Goal: Task Accomplishment & Management: Manage account settings

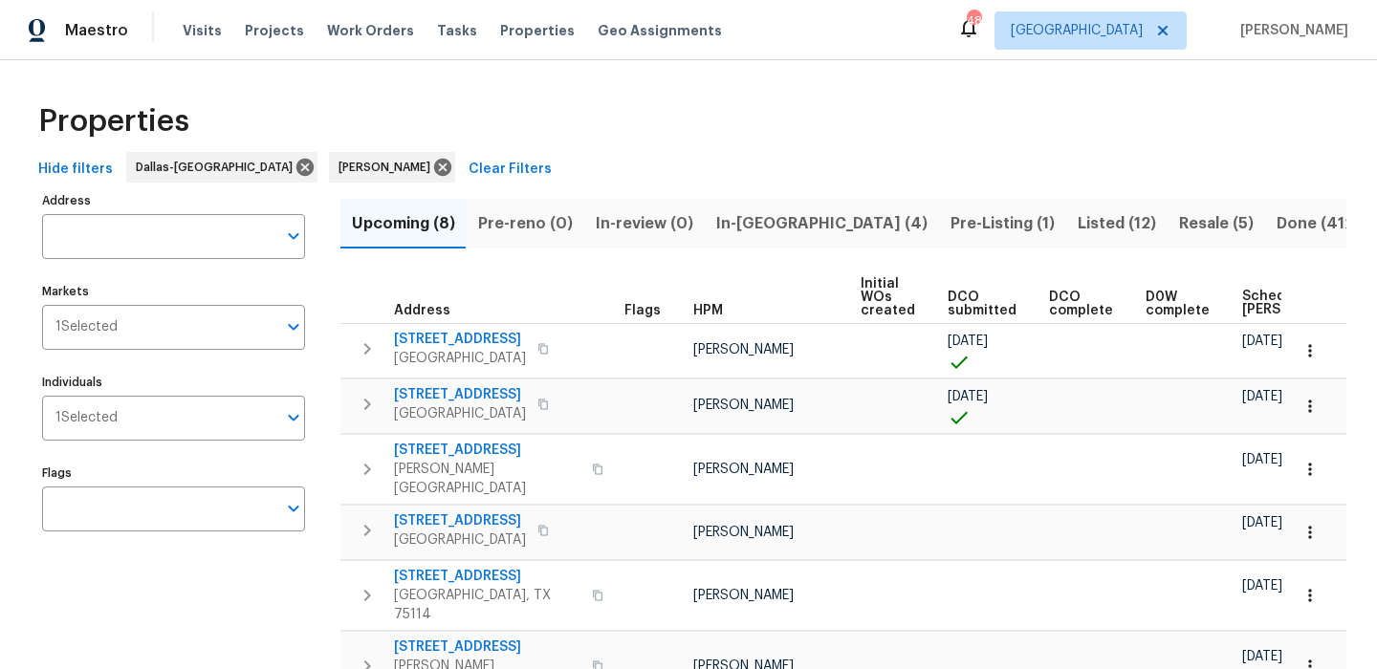
click at [774, 218] on span "In-[GEOGRAPHIC_DATA] (4)" at bounding box center [821, 223] width 211 height 27
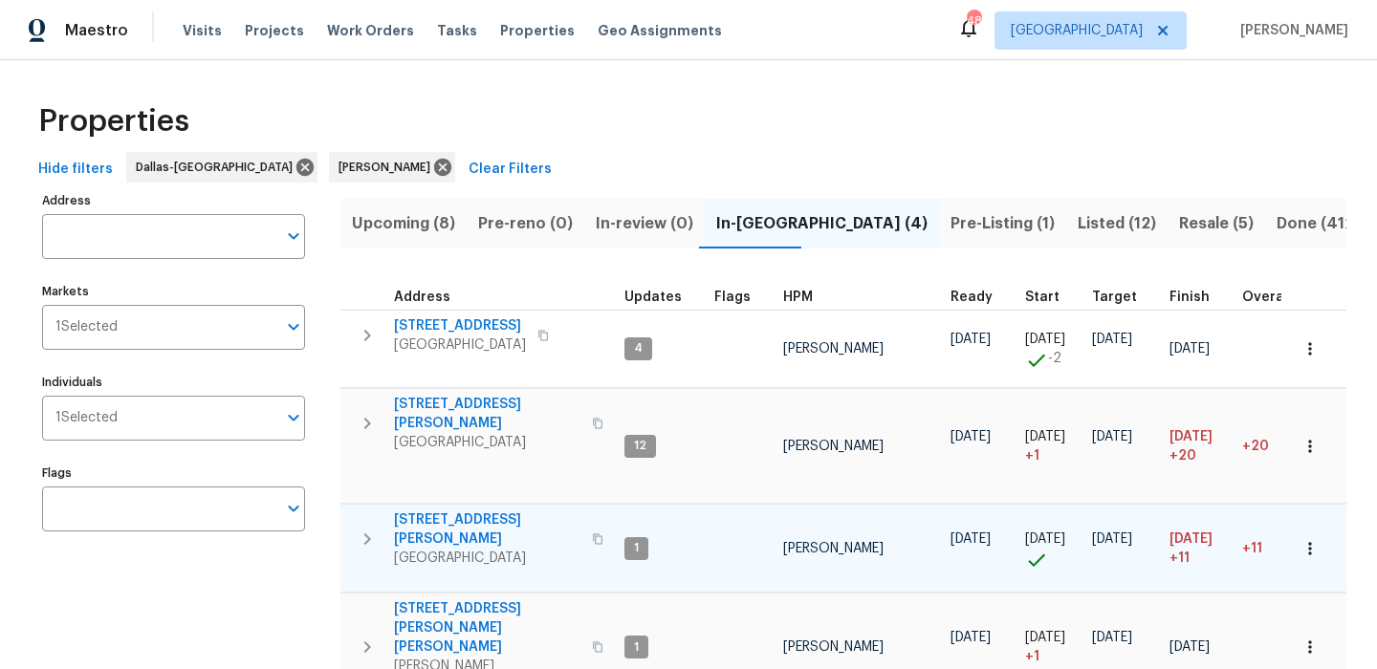
click at [466, 510] on span "4346 Hamilton Ave" at bounding box center [487, 529] width 186 height 38
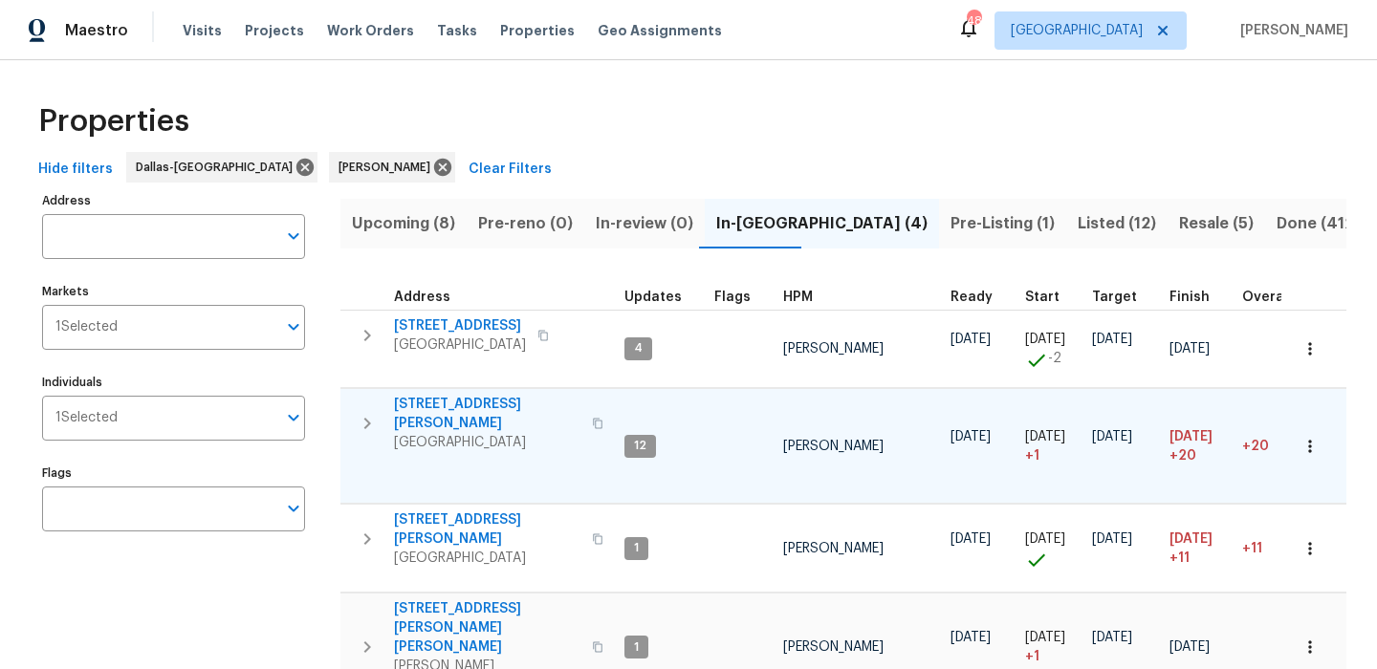
scroll to position [61, 0]
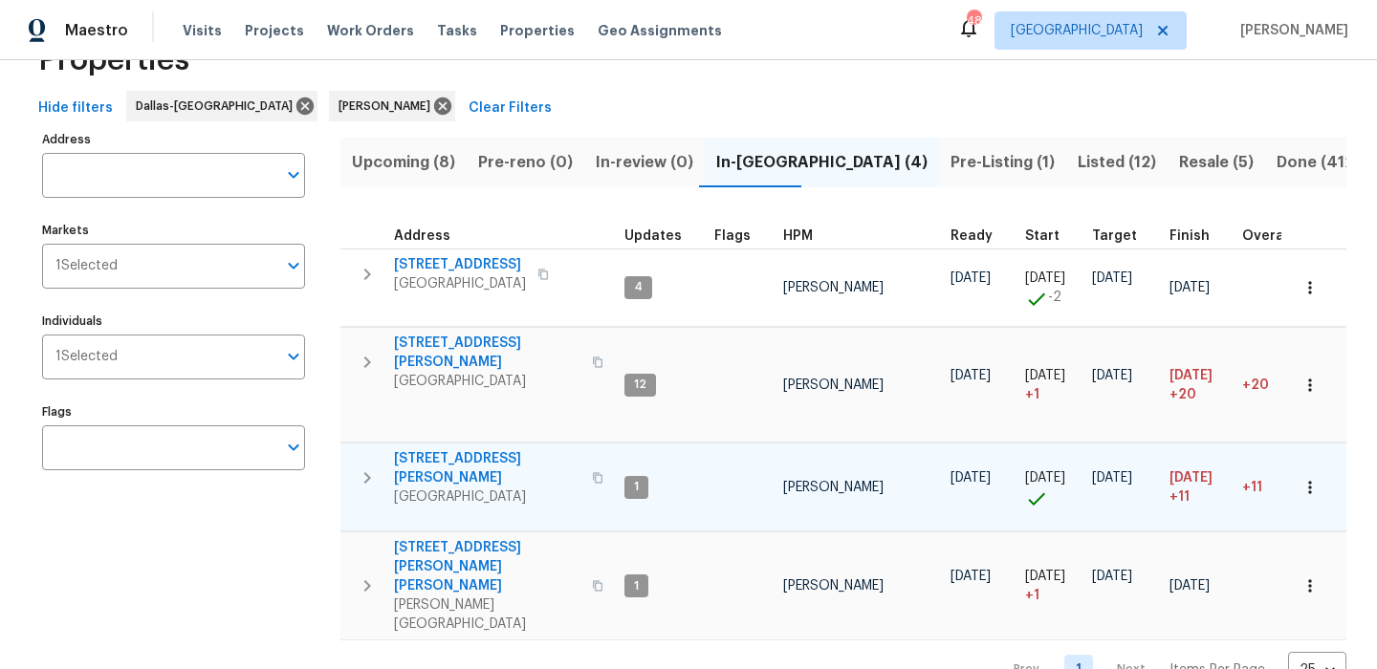
click at [451, 449] on span "4346 Hamilton Ave" at bounding box center [487, 468] width 186 height 38
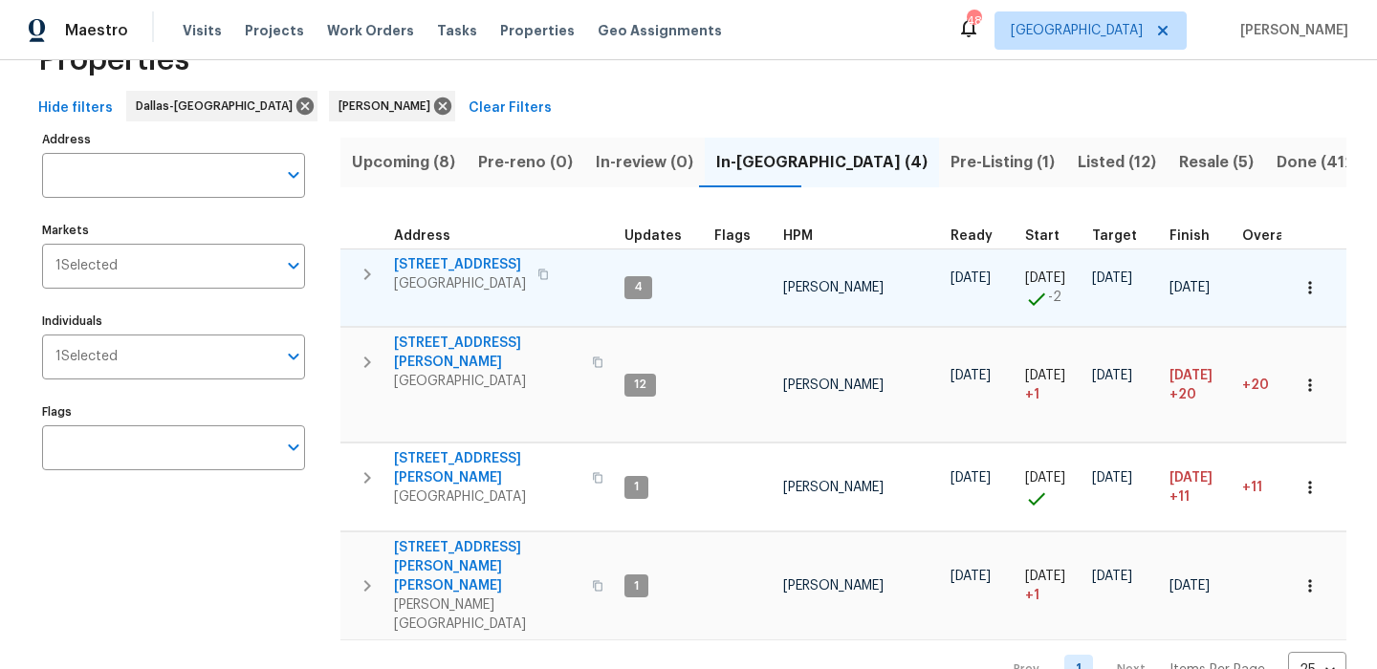
click at [444, 265] on span "5418 Bradford Dr" at bounding box center [460, 264] width 132 height 19
click at [467, 266] on span "[STREET_ADDRESS]" at bounding box center [460, 264] width 132 height 19
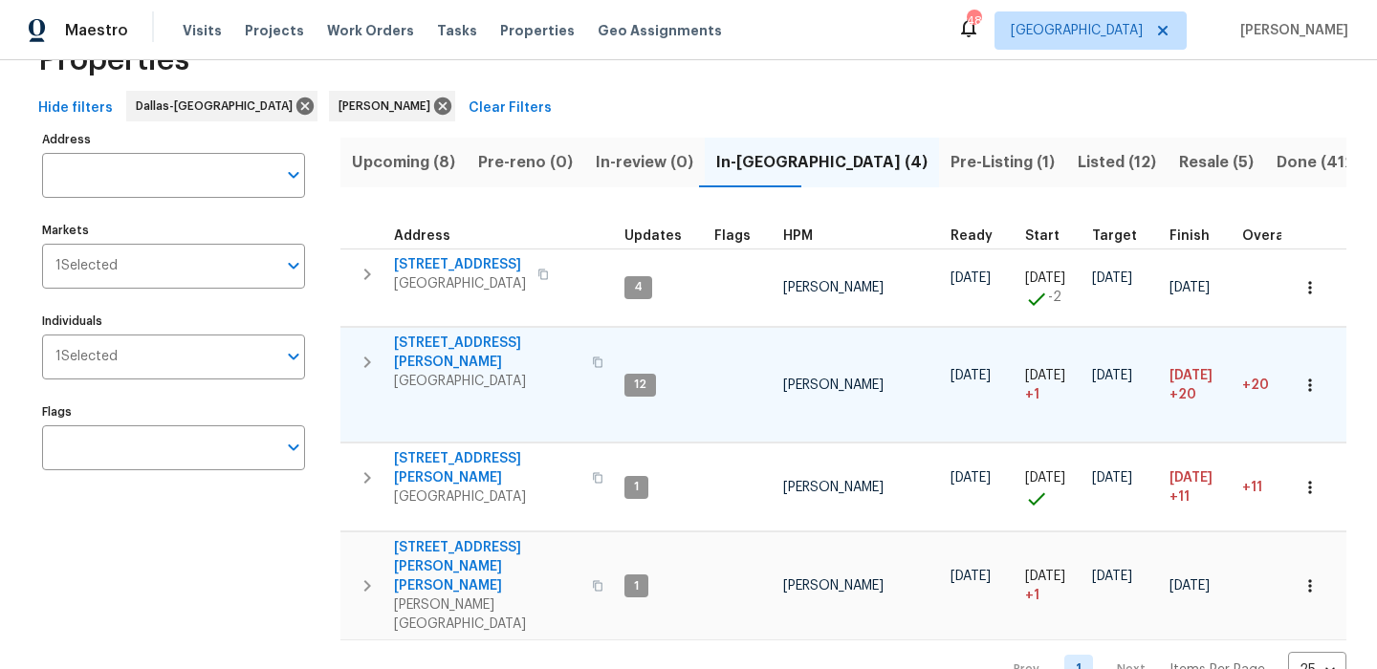
click at [436, 345] on span "120 Cole Rd" at bounding box center [487, 353] width 186 height 38
click at [423, 538] on span "302 Jennie Marie Cir" at bounding box center [487, 566] width 186 height 57
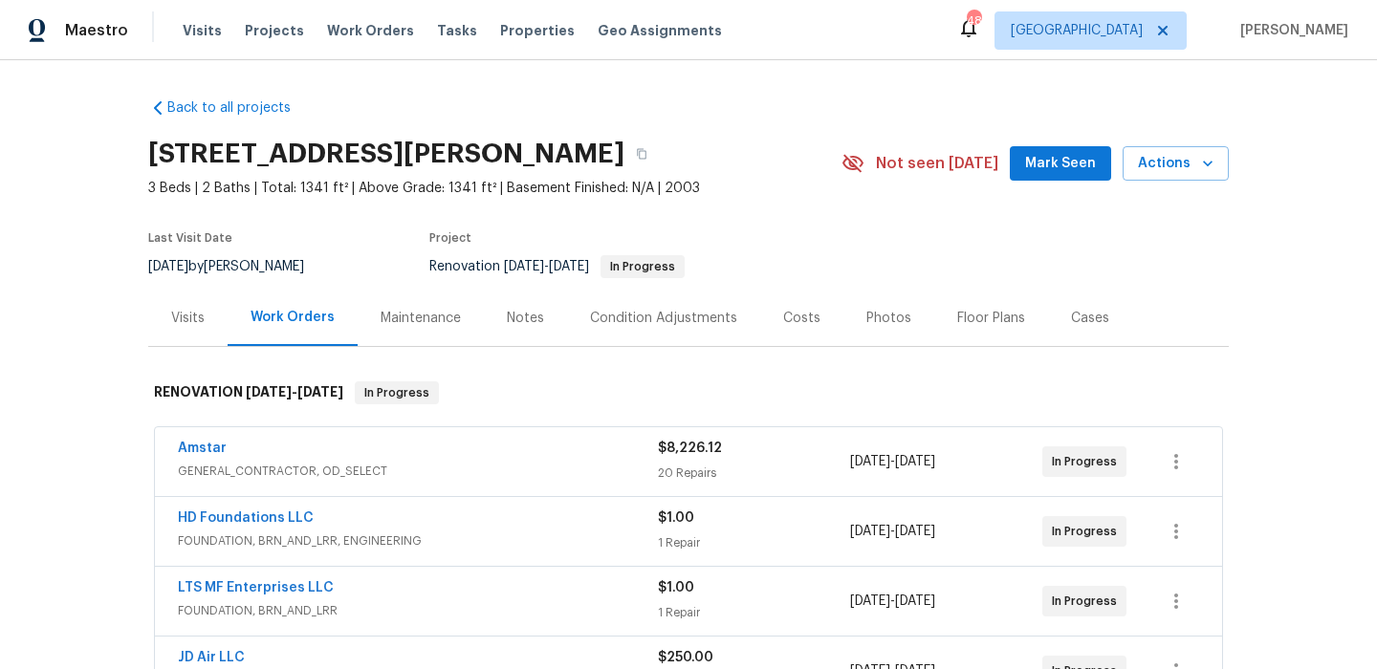
scroll to position [160, 0]
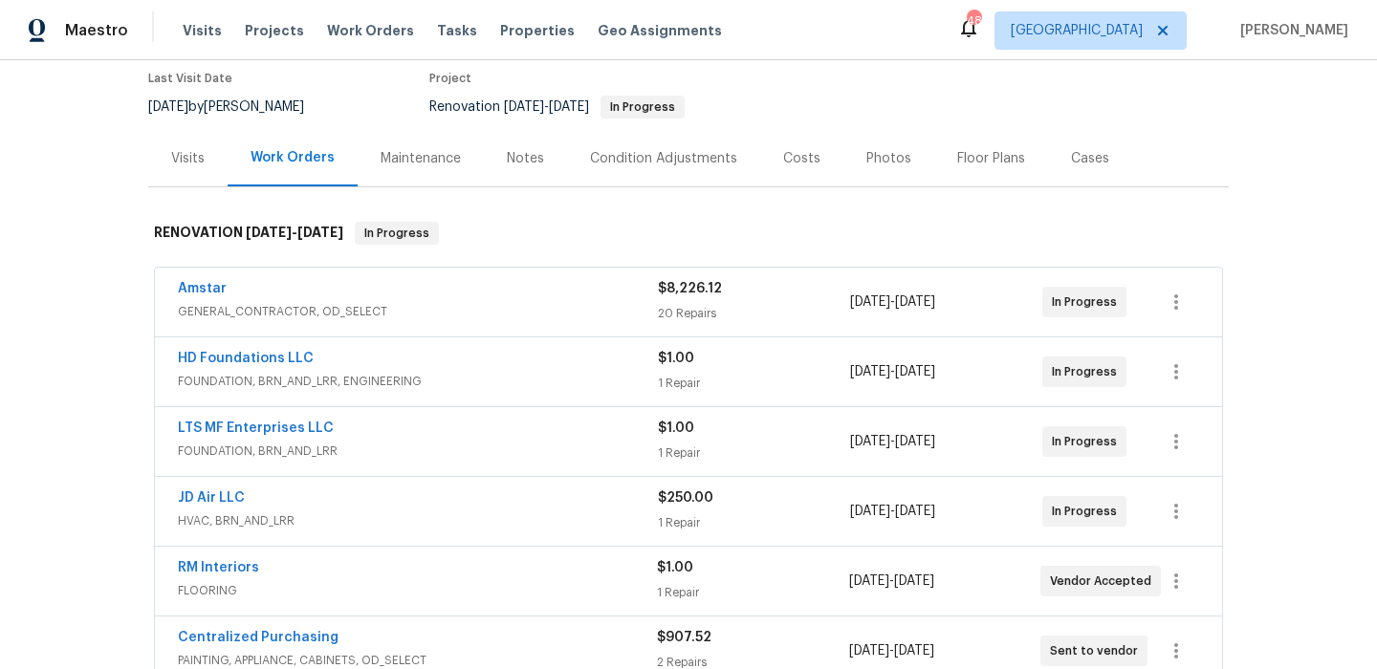
click at [788, 172] on div "Costs" at bounding box center [801, 158] width 83 height 56
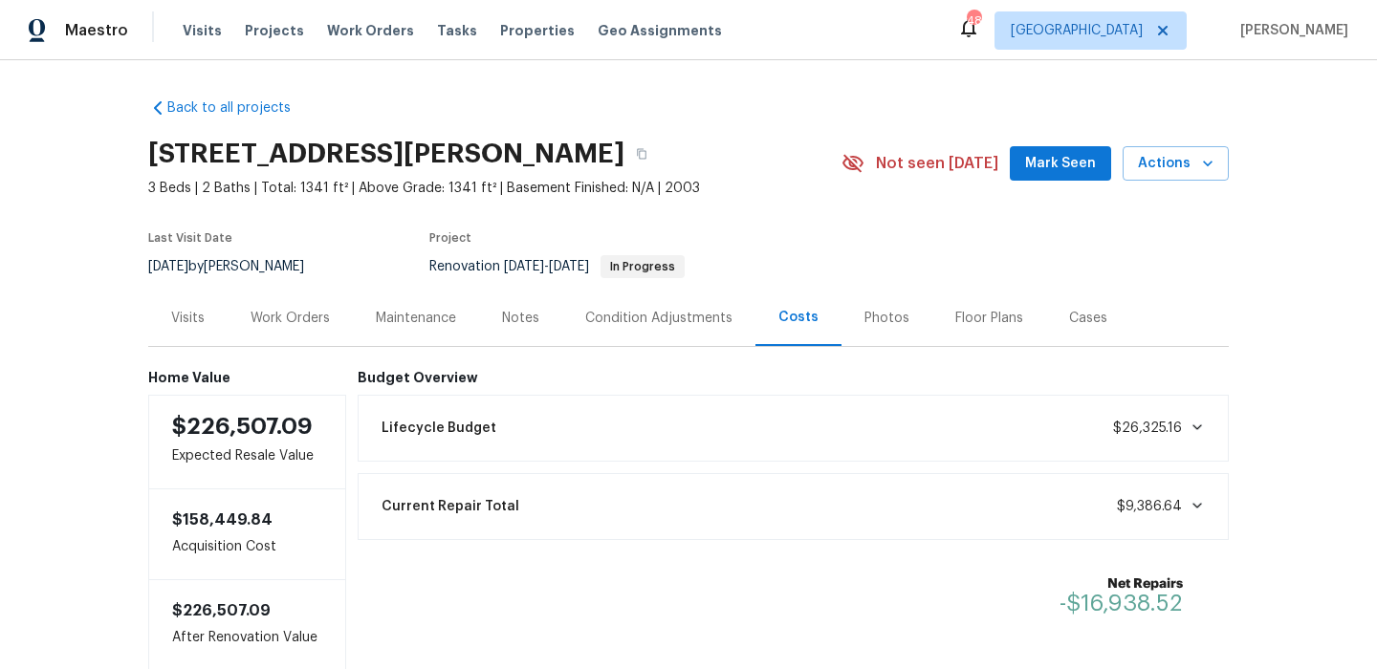
click at [1047, 179] on button "Mark Seen" at bounding box center [1059, 163] width 101 height 35
click at [522, 323] on div "Notes" at bounding box center [520, 318] width 37 height 19
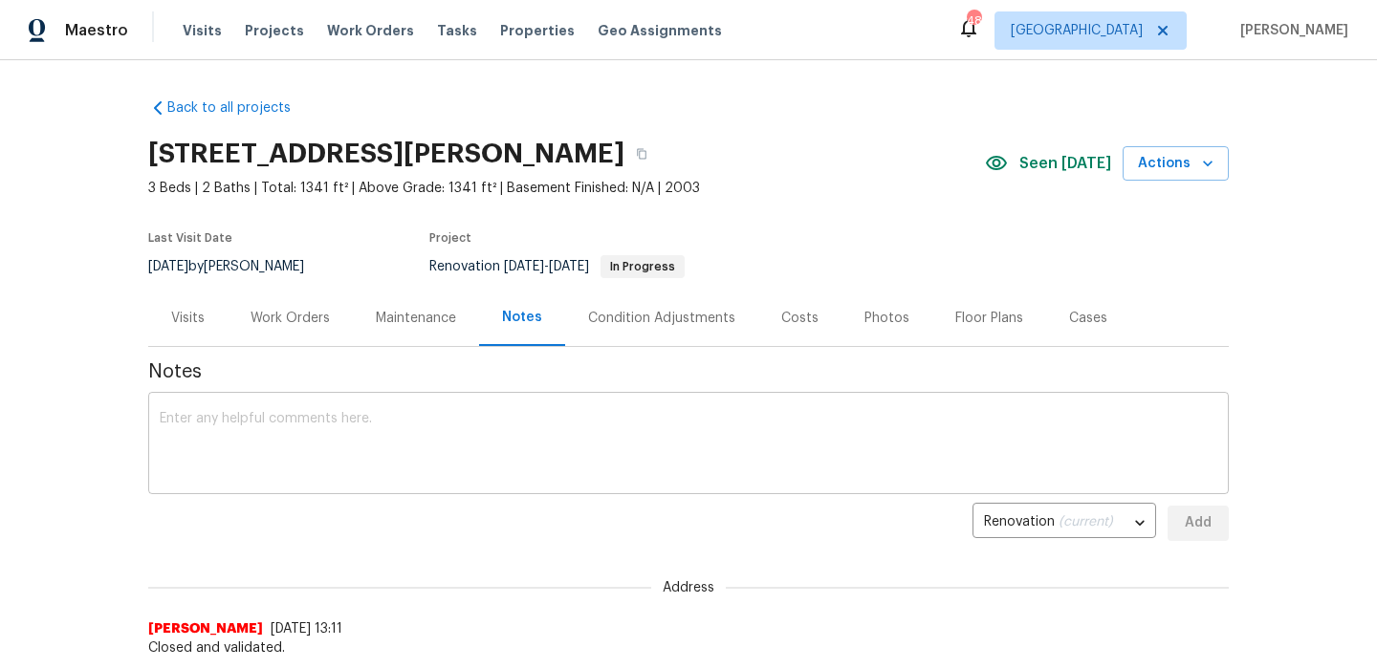
click at [463, 423] on textarea at bounding box center [688, 445] width 1057 height 67
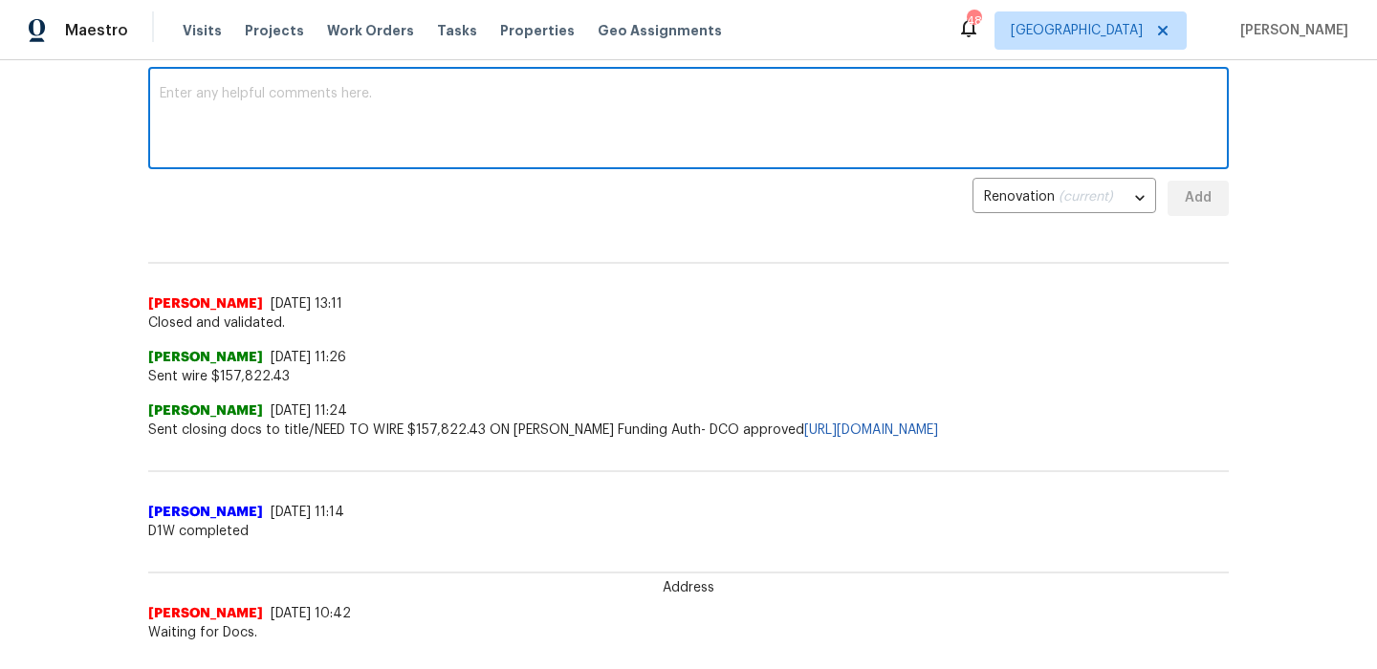
scroll to position [326, 0]
click at [239, 96] on textarea "Bid for foundtion came in and" at bounding box center [688, 119] width 1057 height 67
click at [248, 99] on textarea "Bid for foundtion came in and" at bounding box center [688, 119] width 1057 height 67
click at [257, 95] on textarea "Bid for foundtion came in and" at bounding box center [688, 119] width 1057 height 67
click at [266, 95] on textarea "Bid for foundtion came in and" at bounding box center [688, 119] width 1057 height 67
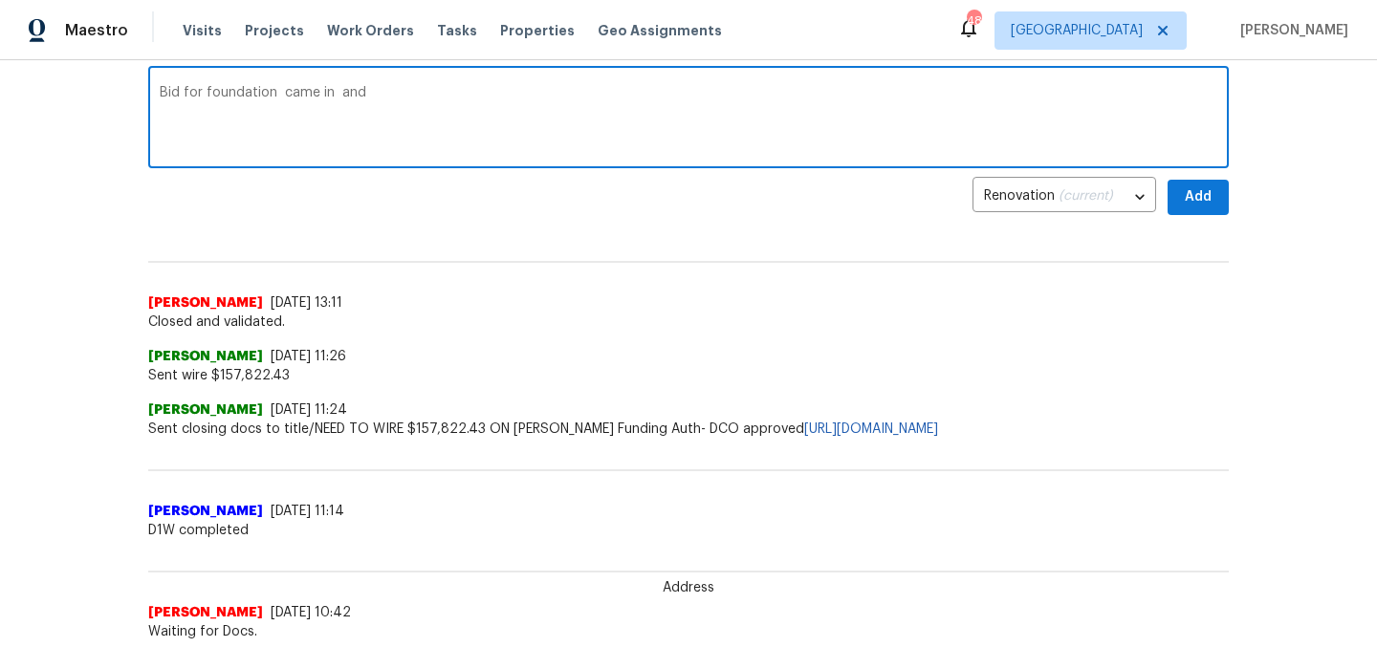
click at [386, 97] on textarea "Bid for foundation came in and" at bounding box center [688, 119] width 1057 height 67
click at [335, 87] on textarea "Bid for foundation came in and" at bounding box center [688, 119] width 1057 height 67
click at [358, 94] on textarea "Bid for foundation came in and" at bounding box center [688, 119] width 1057 height 67
type textarea "Bid for foundation came in and GC is working on items that won't be affected by…"
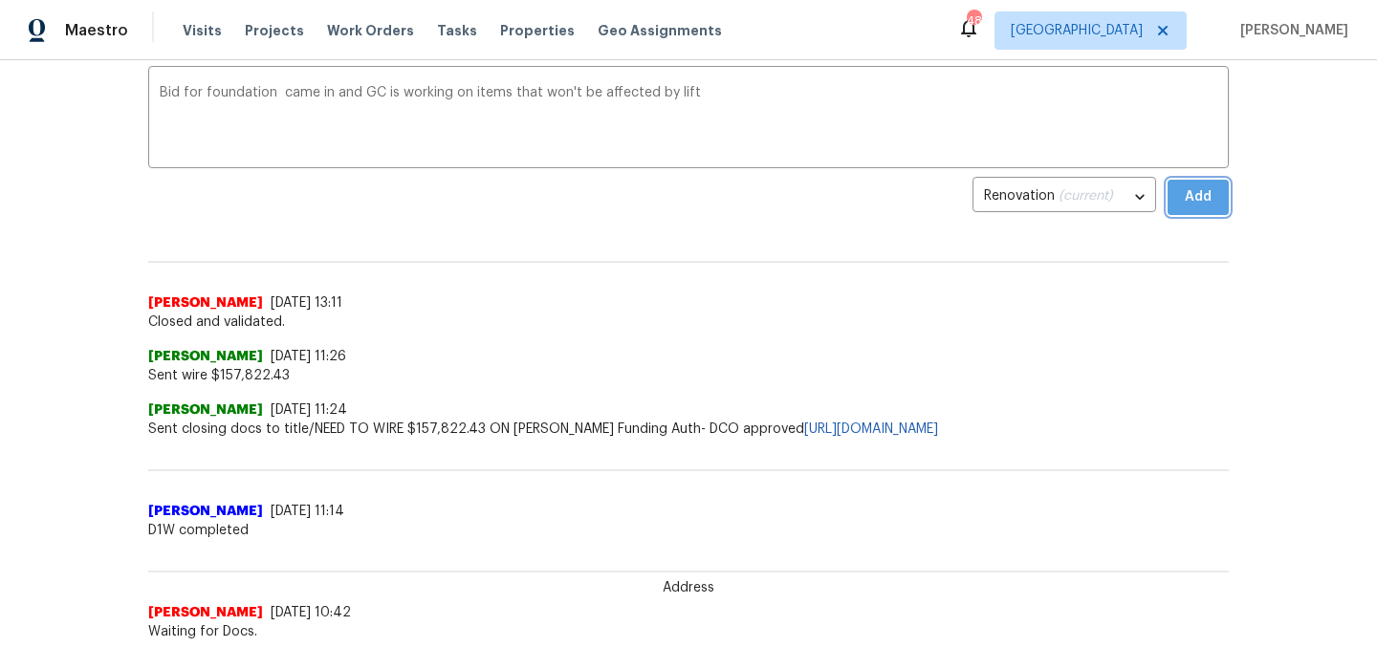
click at [1198, 203] on span "Add" at bounding box center [1197, 197] width 31 height 24
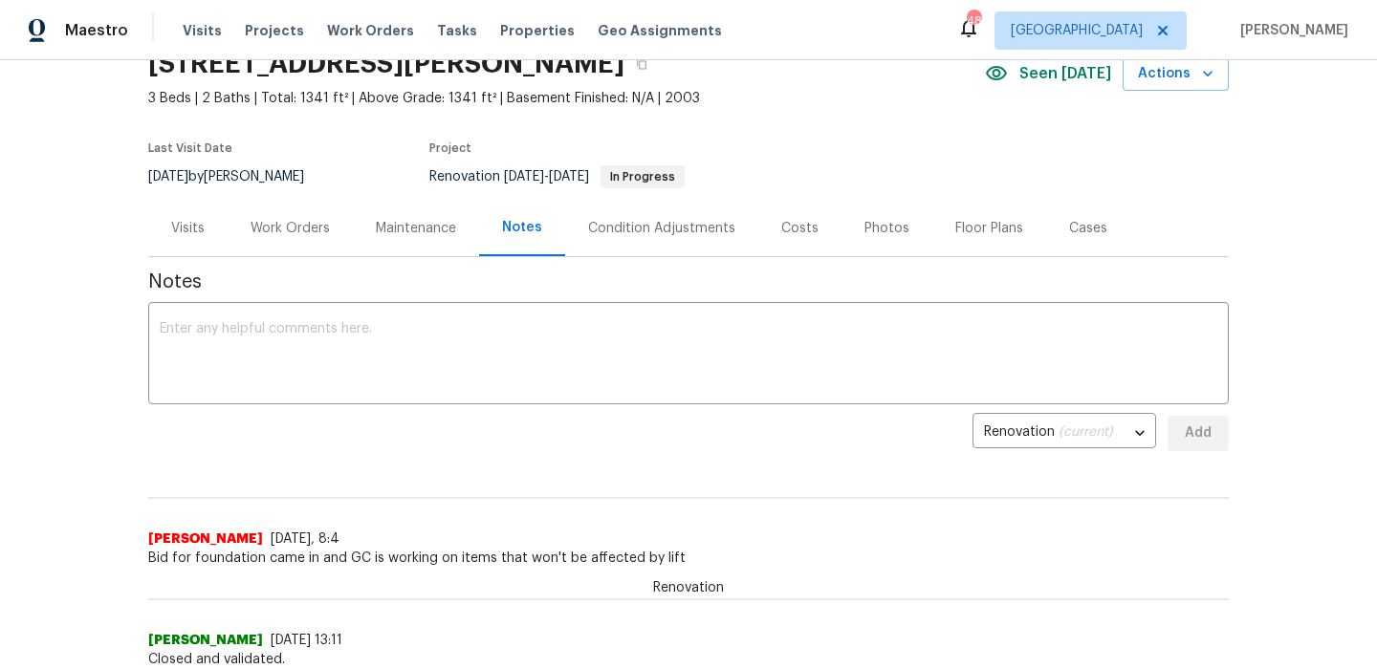
scroll to position [0, 0]
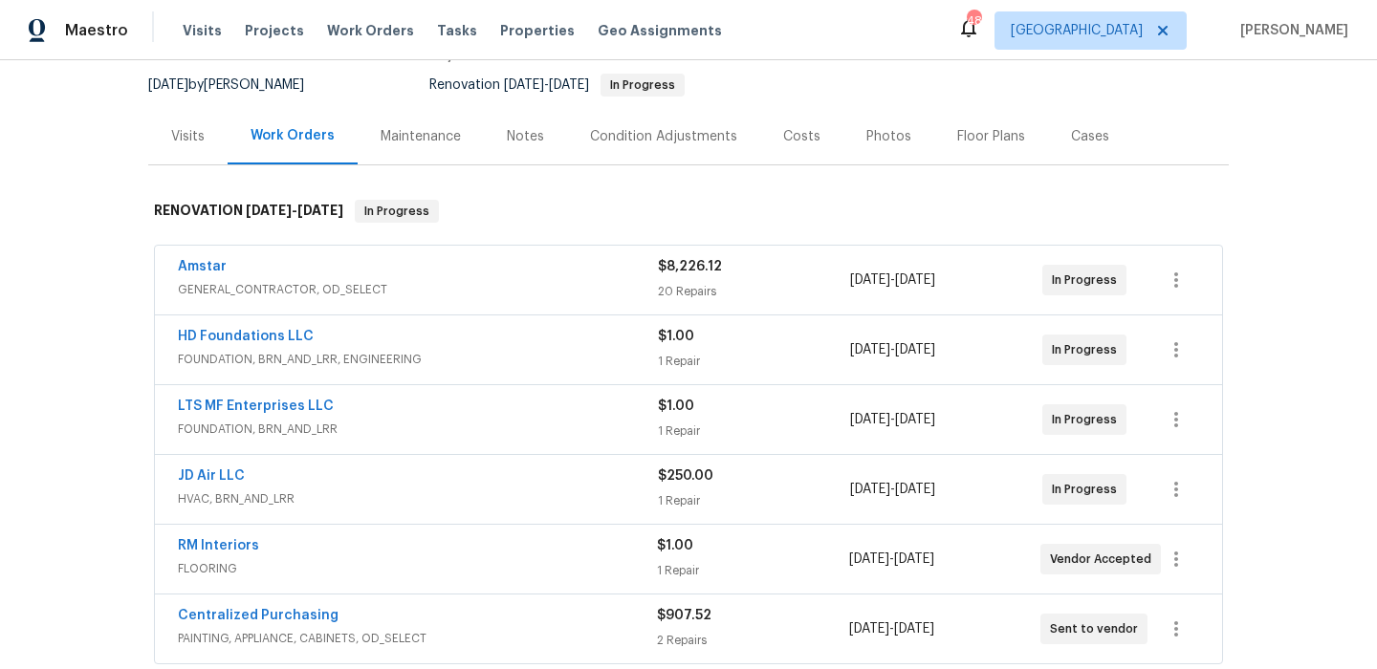
scroll to position [180, 0]
click at [810, 130] on div "Costs" at bounding box center [801, 138] width 37 height 19
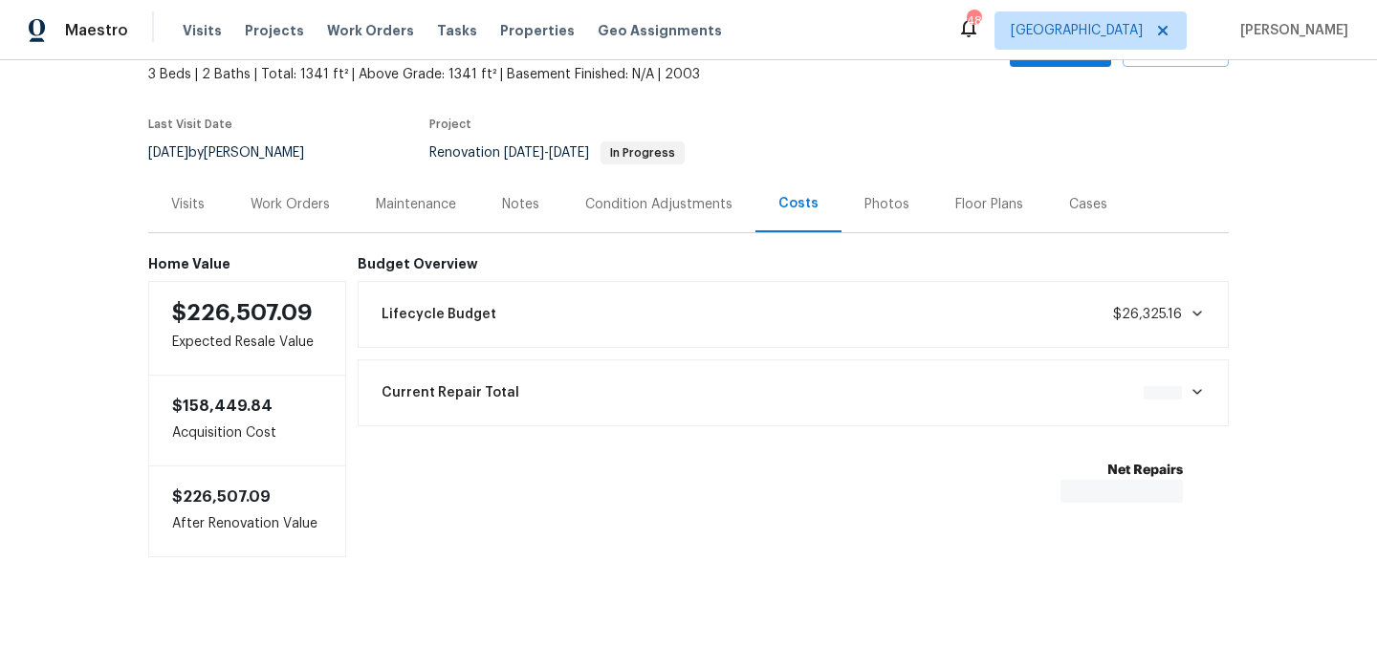
scroll to position [118, 0]
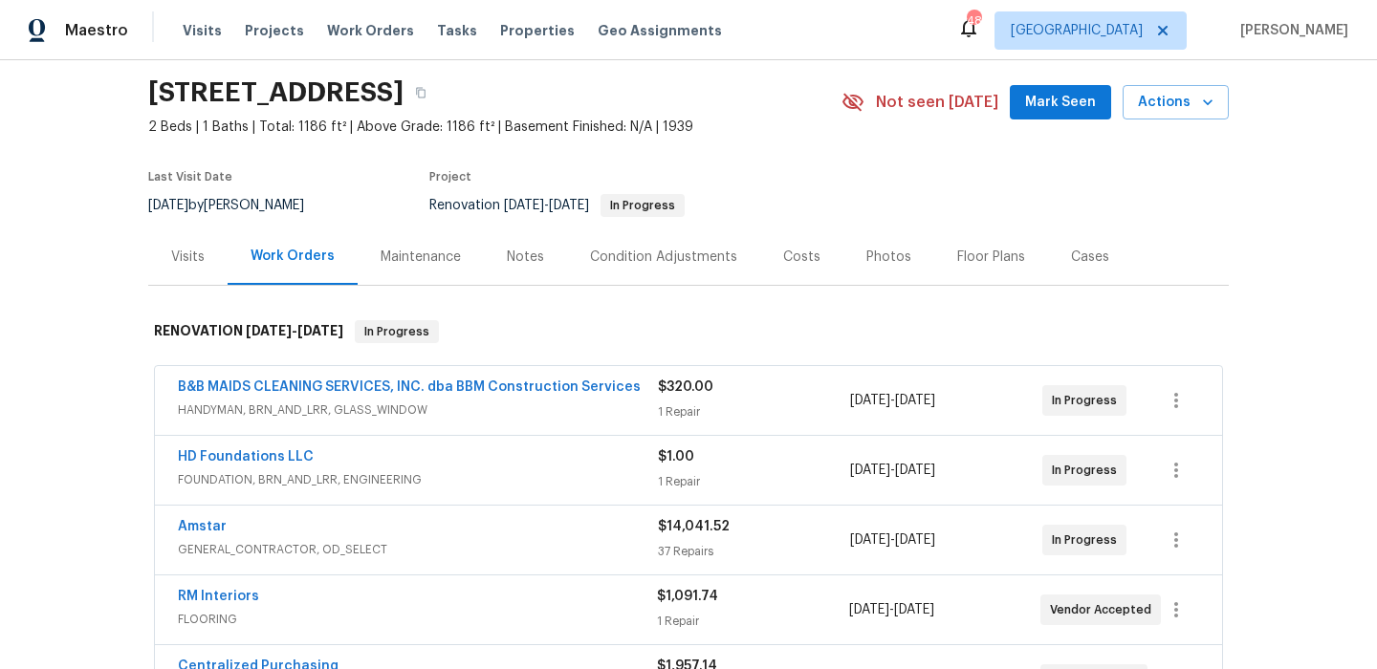
scroll to position [79, 0]
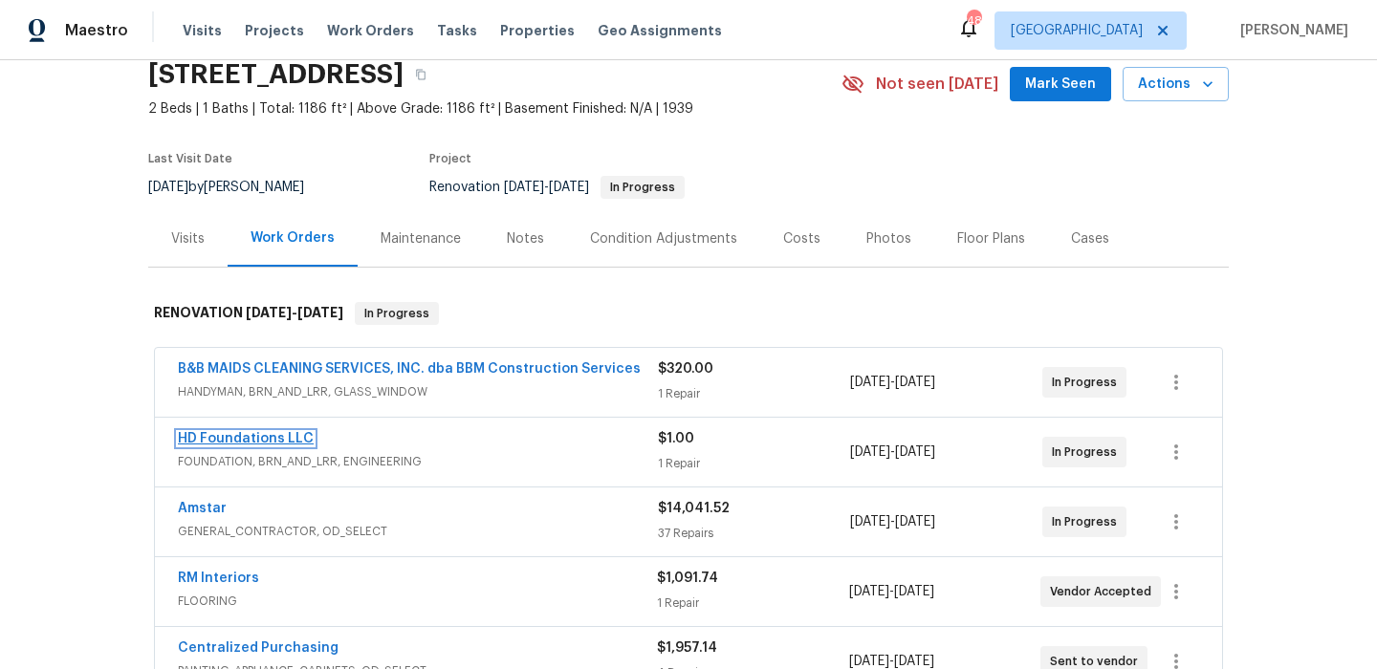
click at [267, 442] on link "HD Foundations LLC" at bounding box center [246, 438] width 136 height 13
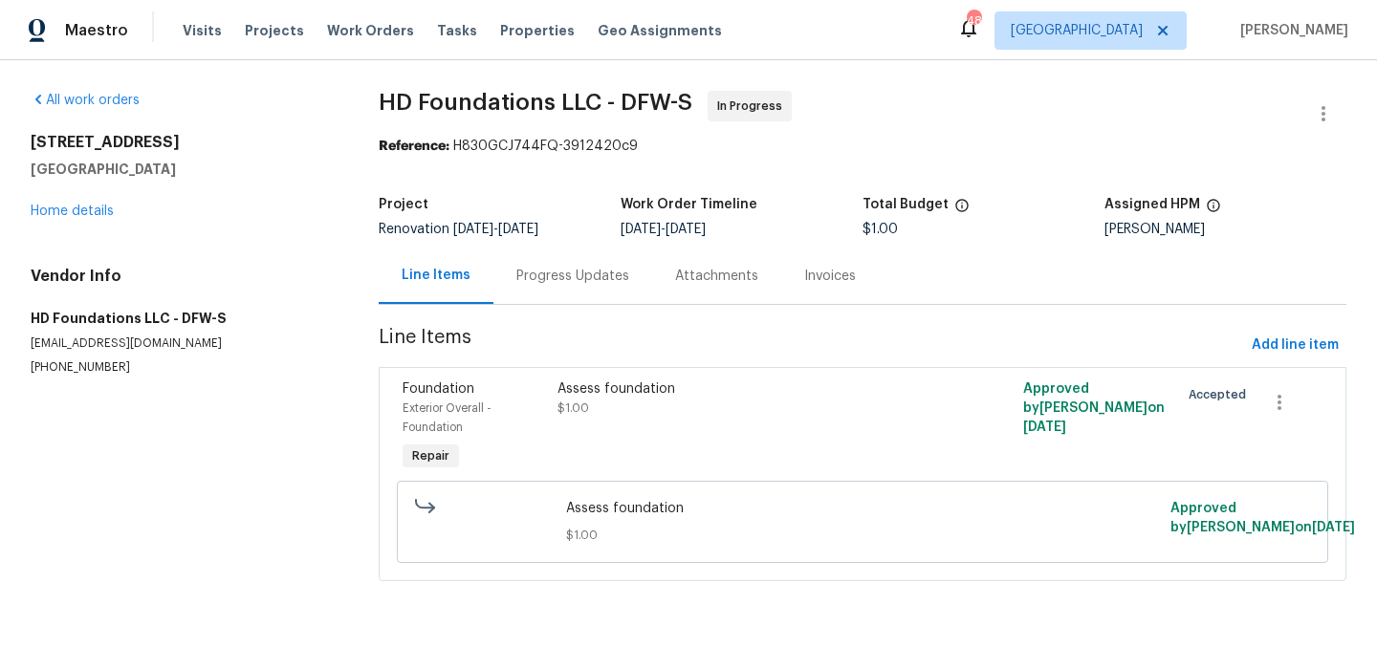
click at [648, 400] on div "Assess foundation $1.00" at bounding box center [745, 398] width 377 height 38
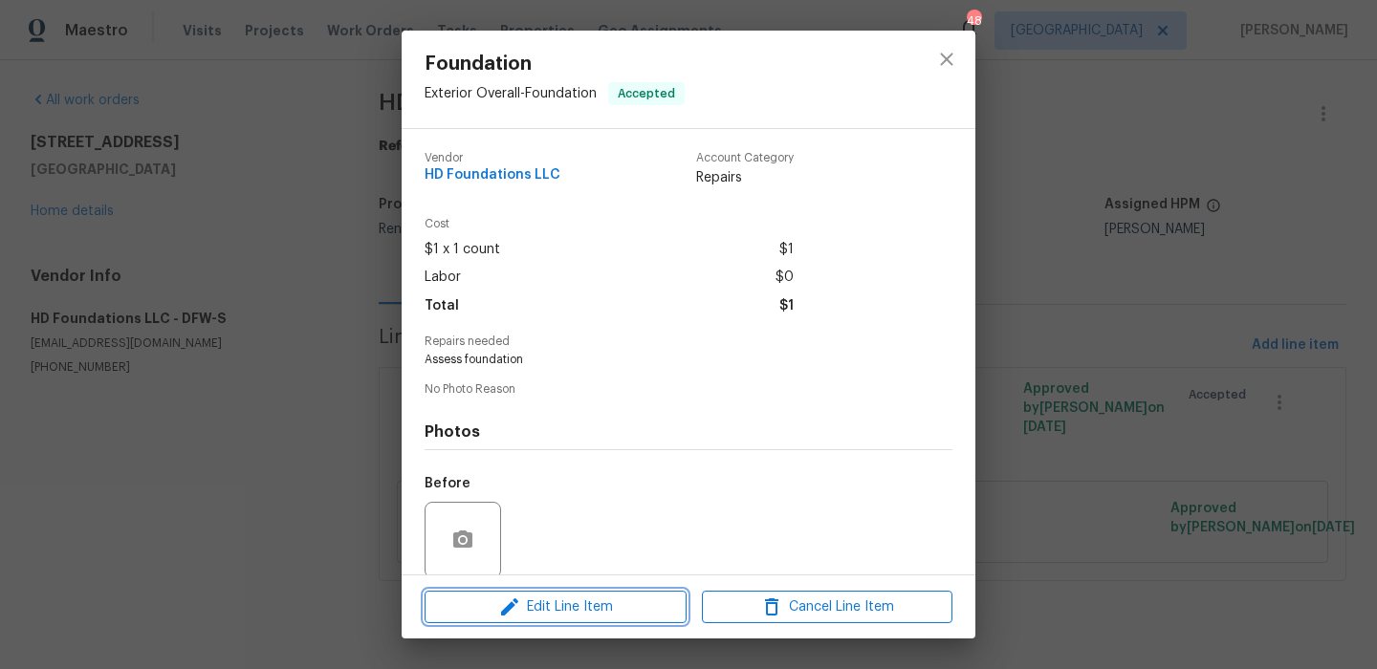
click at [615, 609] on span "Edit Line Item" at bounding box center [555, 608] width 250 height 24
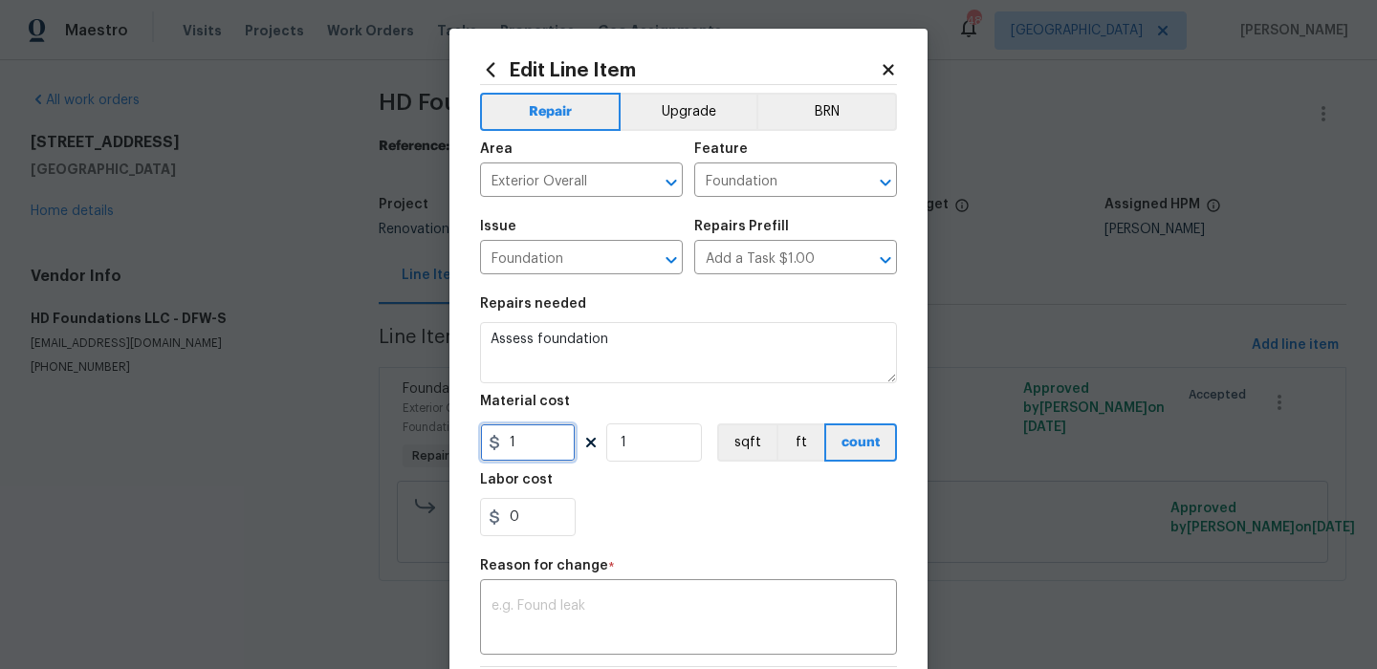
click at [545, 444] on input "1" at bounding box center [528, 442] width 96 height 38
type input "3282"
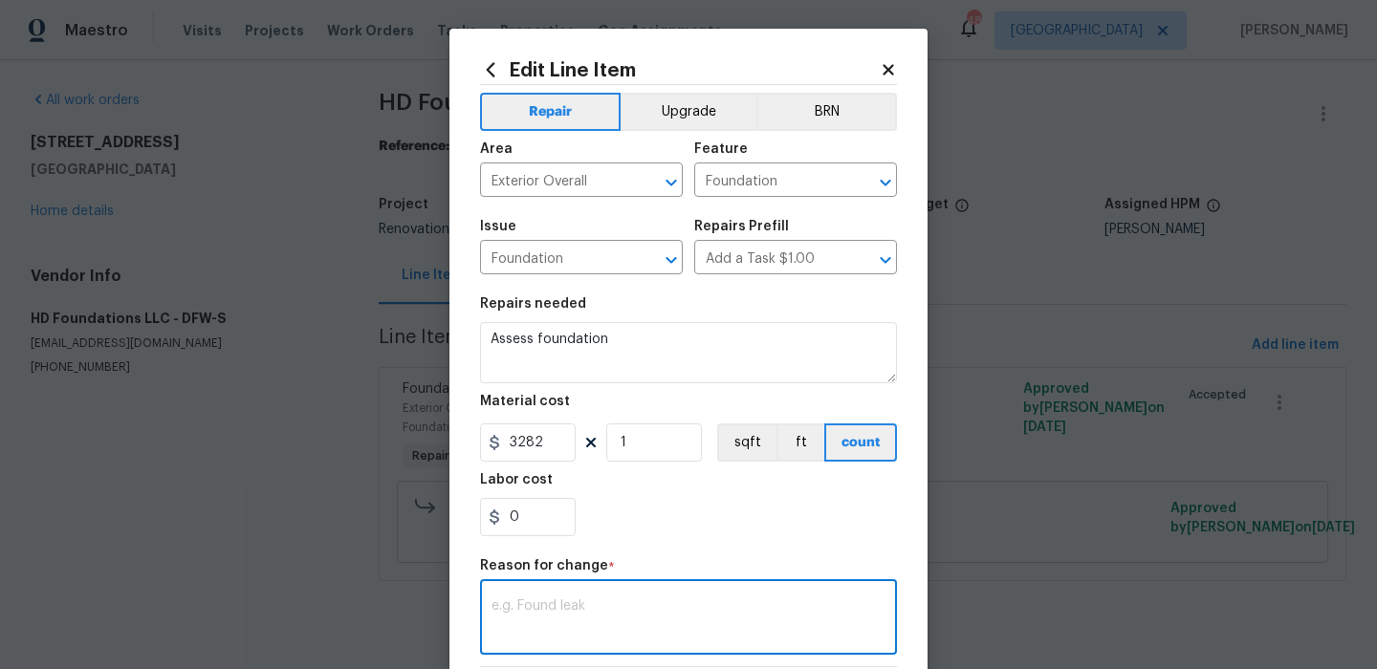
click at [509, 609] on textarea at bounding box center [688, 619] width 394 height 40
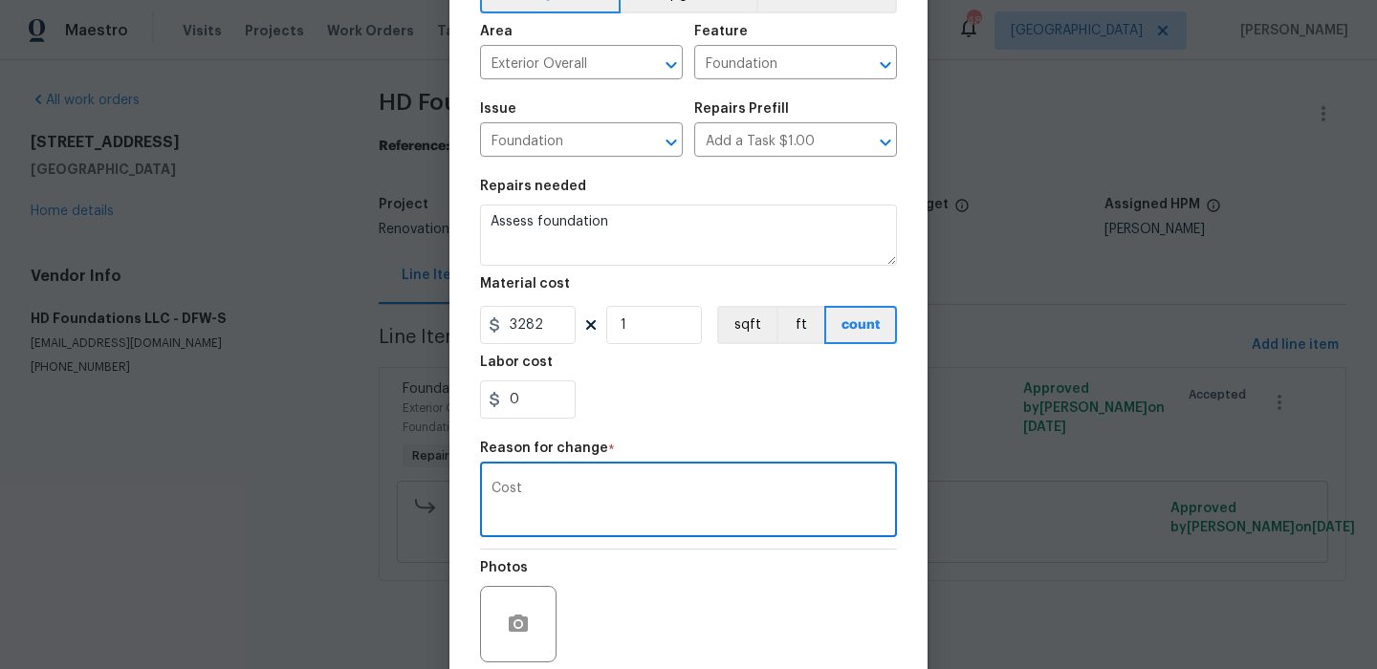
scroll to position [273, 0]
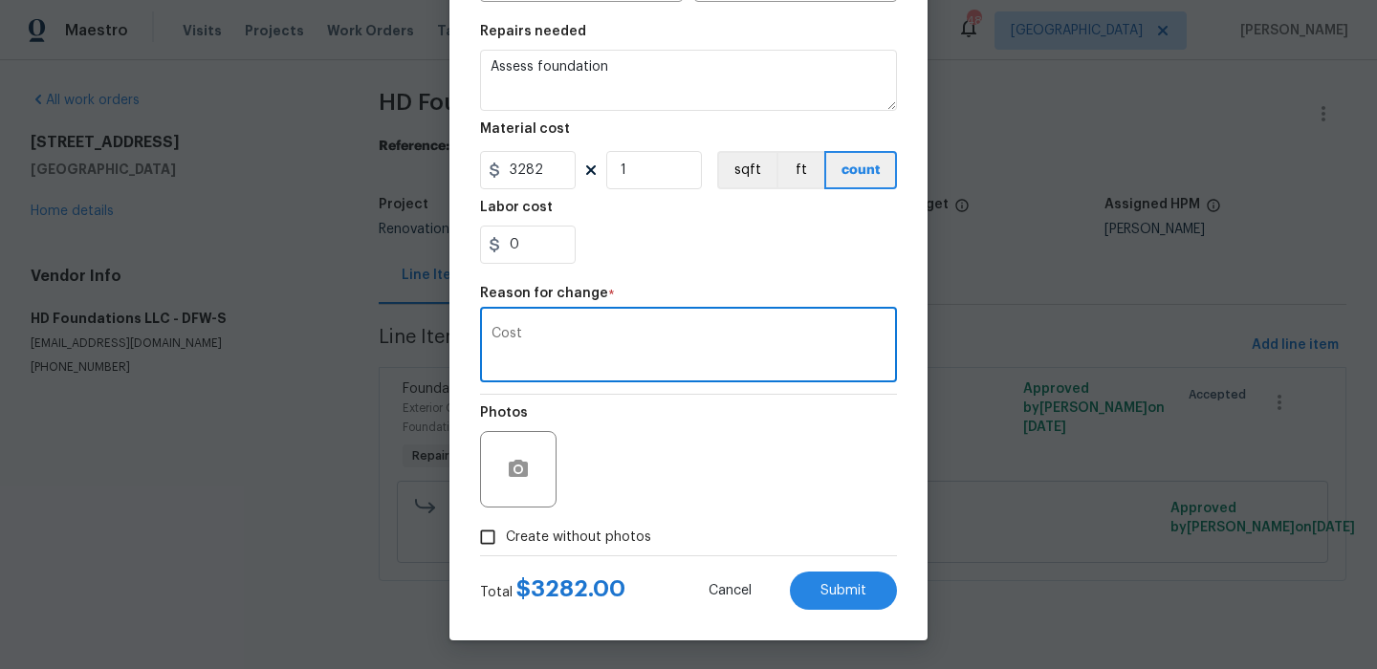
type textarea "Cost"
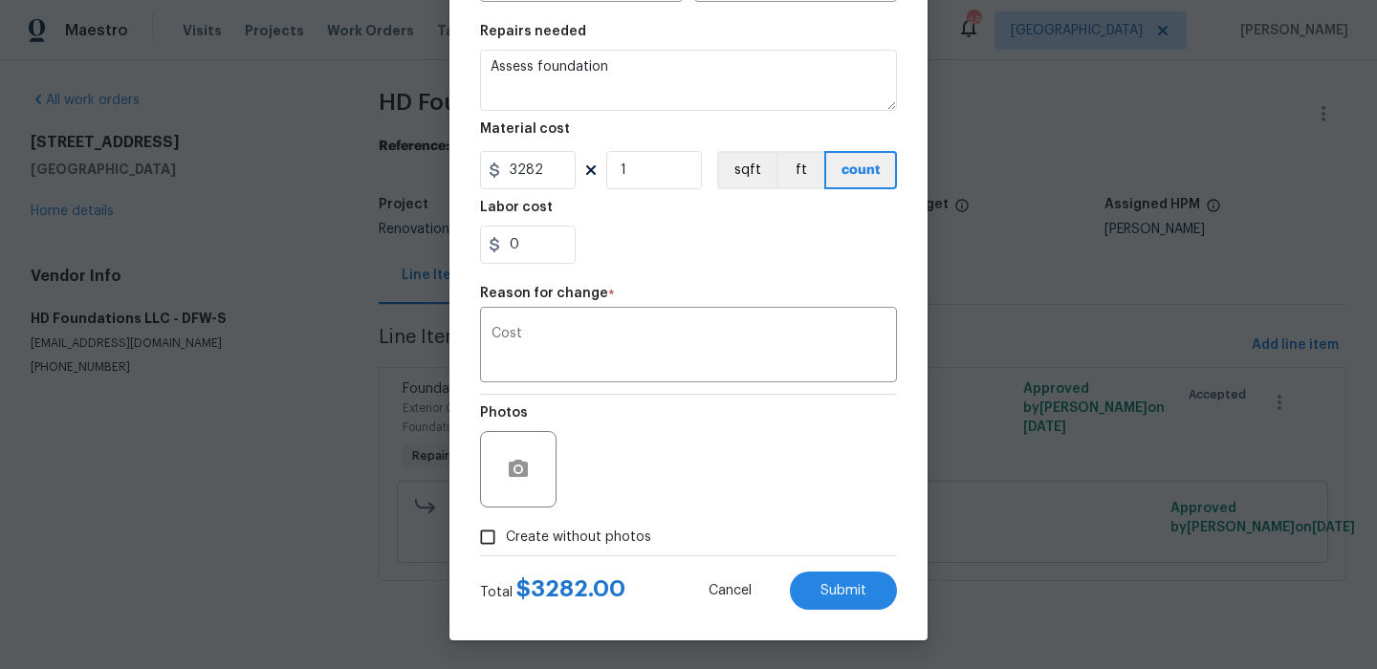
click at [842, 610] on div "Edit Line Item Repair Upgrade BRN Area Exterior Overall ​ Feature Foundation ​ …" at bounding box center [688, 198] width 478 height 884
click at [847, 598] on button "Submit" at bounding box center [843, 591] width 107 height 38
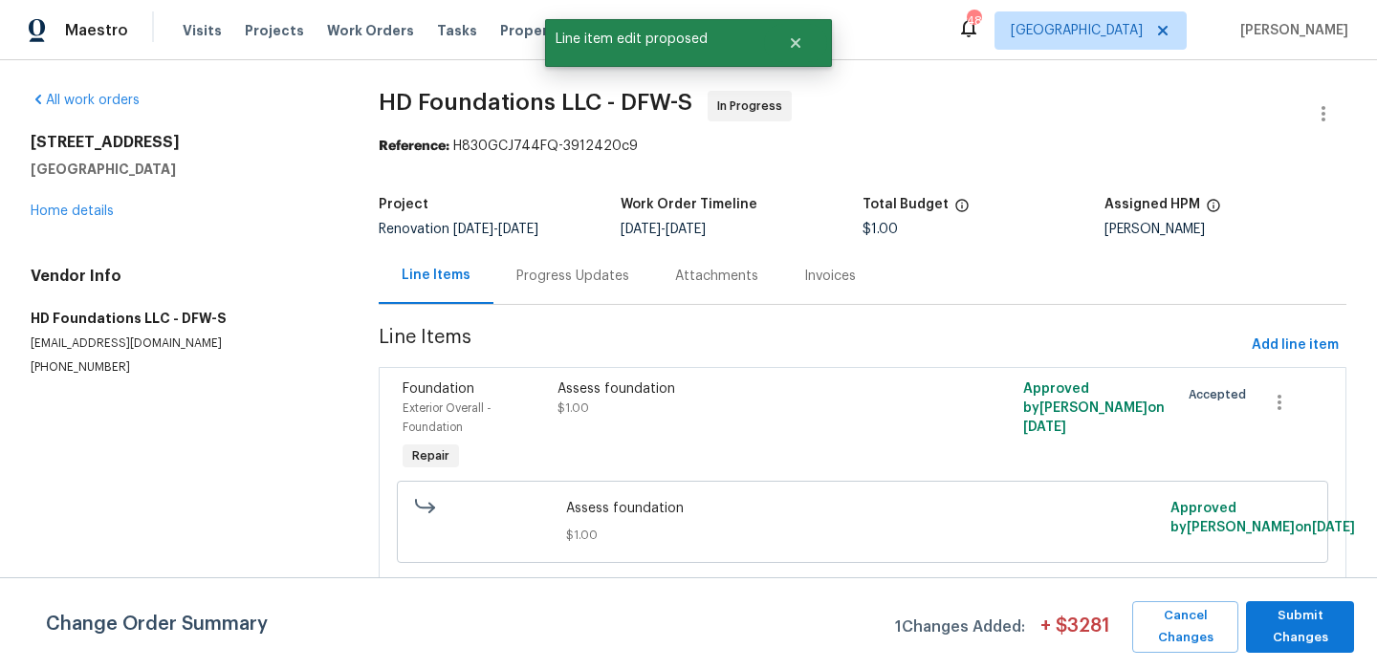
scroll to position [0, 0]
click at [1308, 624] on span "Submit Changes" at bounding box center [1299, 627] width 89 height 44
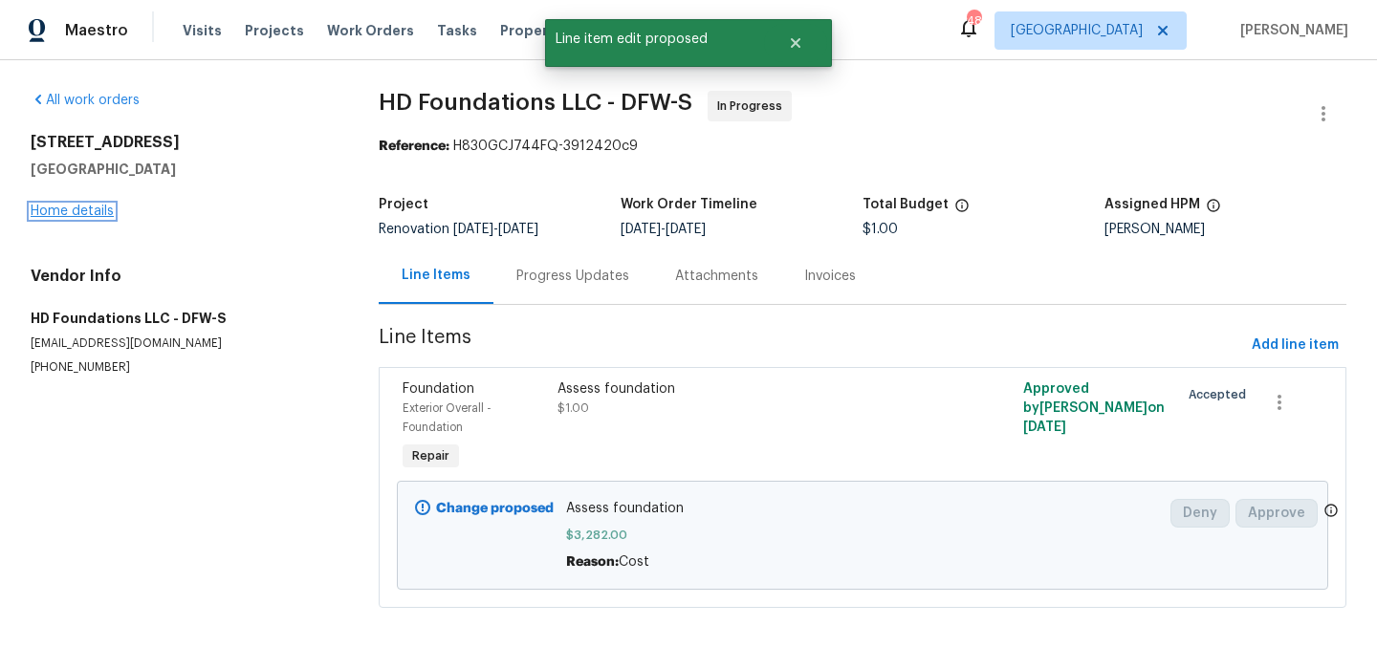
click at [89, 206] on link "Home details" at bounding box center [72, 211] width 83 height 13
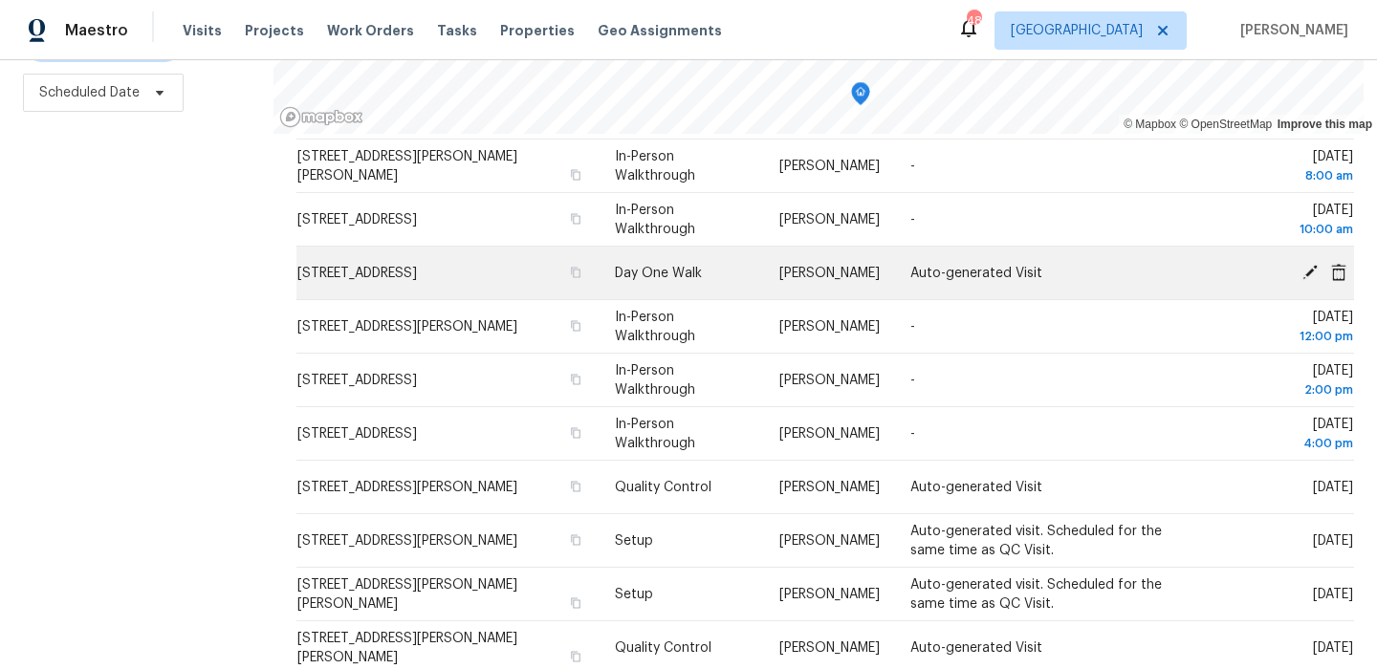
scroll to position [275, 0]
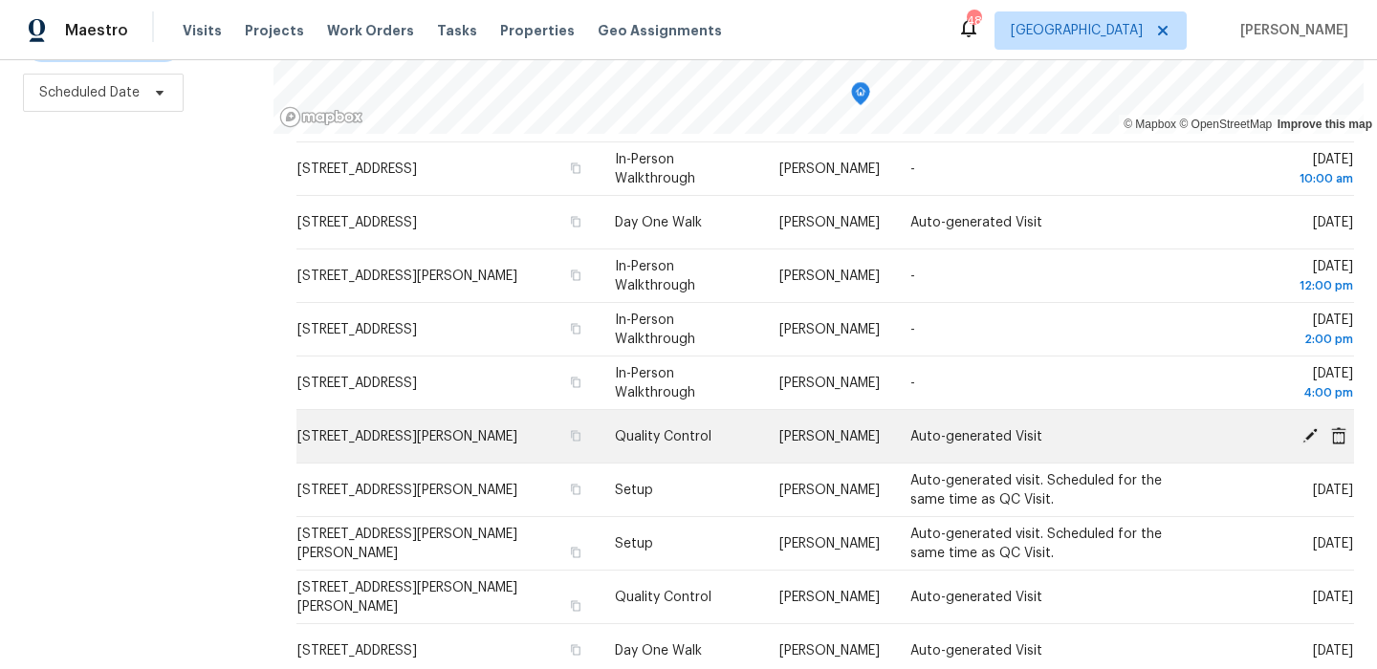
click at [1304, 432] on icon at bounding box center [1309, 434] width 17 height 17
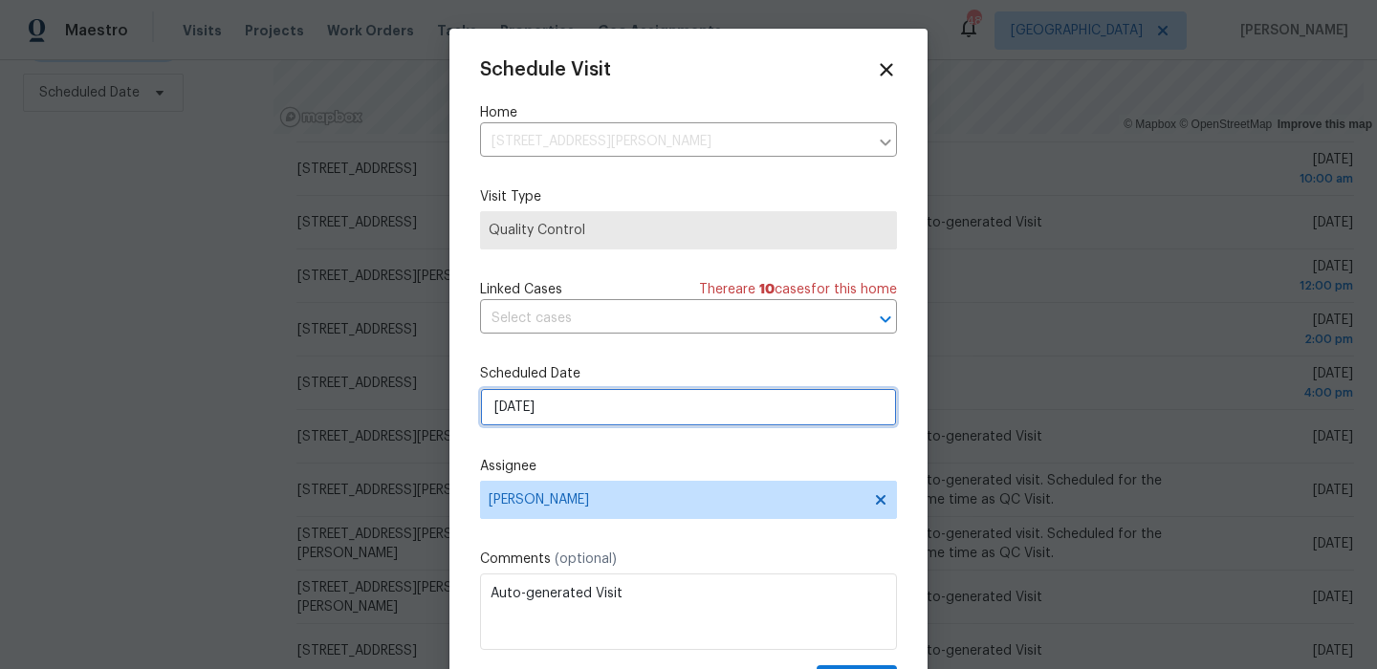
click at [636, 425] on input "10/10/2025" at bounding box center [688, 407] width 417 height 38
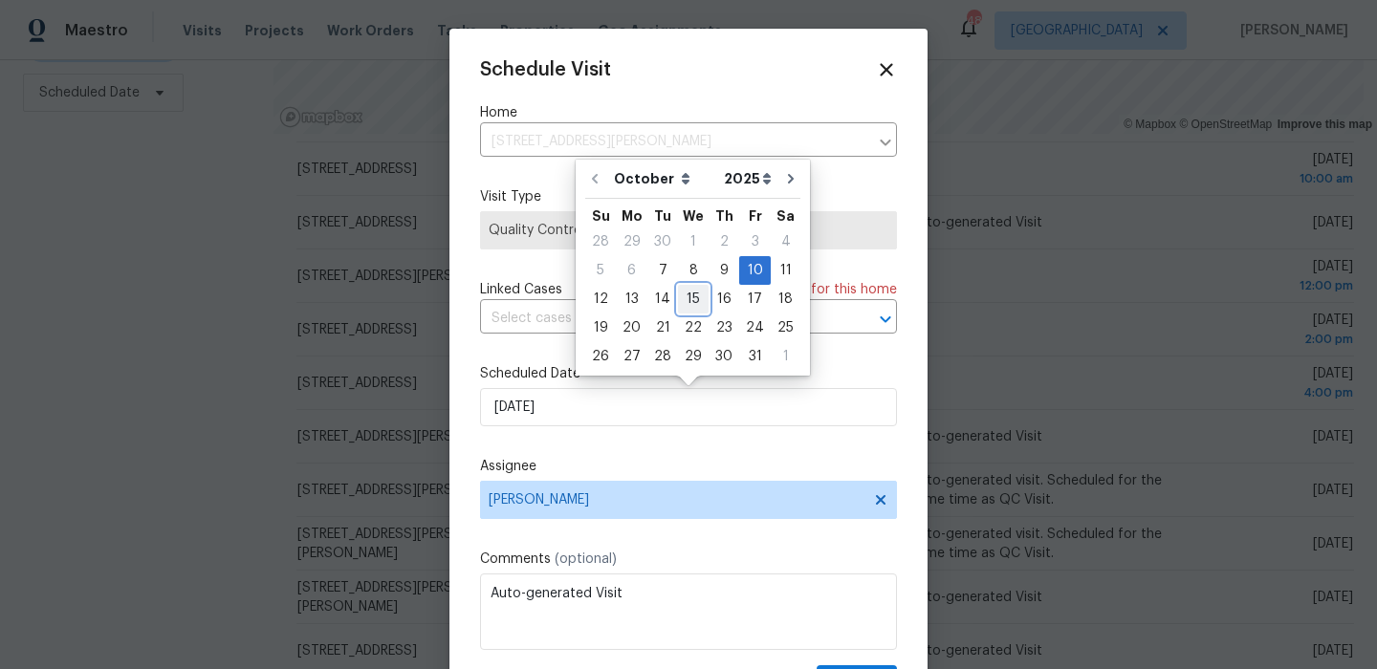
click at [686, 293] on div "15" at bounding box center [693, 299] width 31 height 27
type input "10/15/2025"
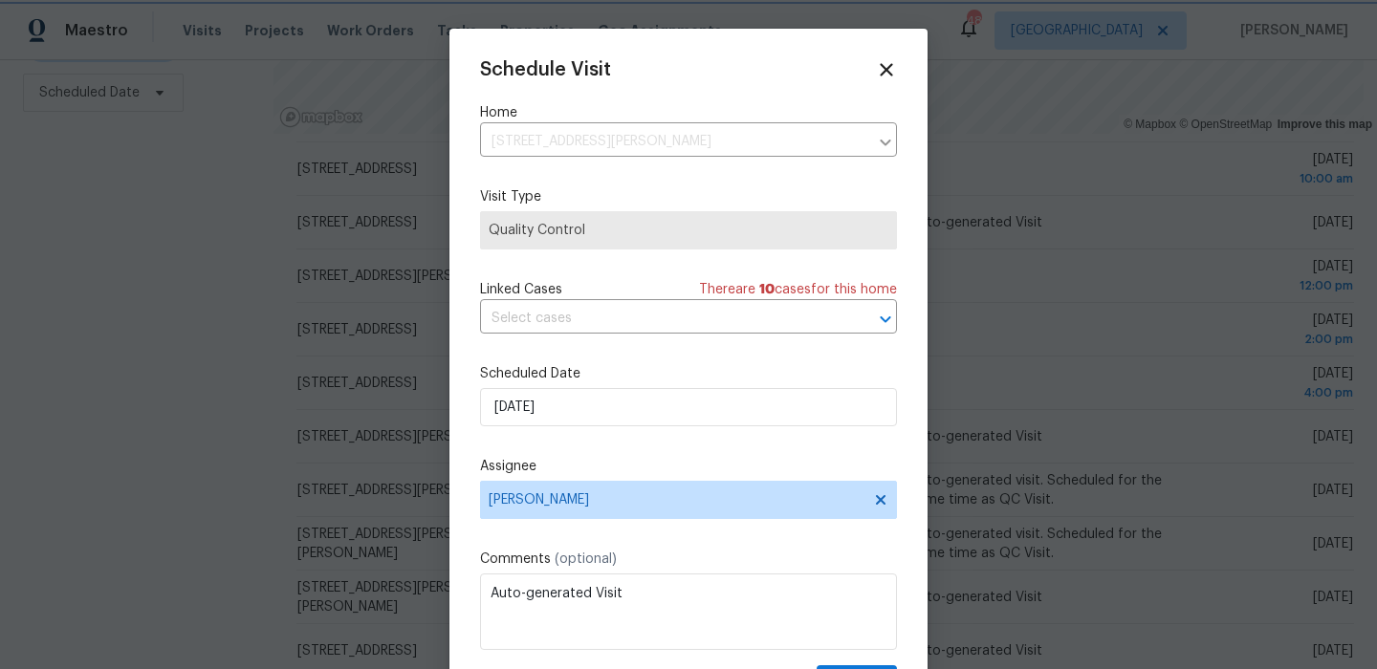
scroll to position [34, 0]
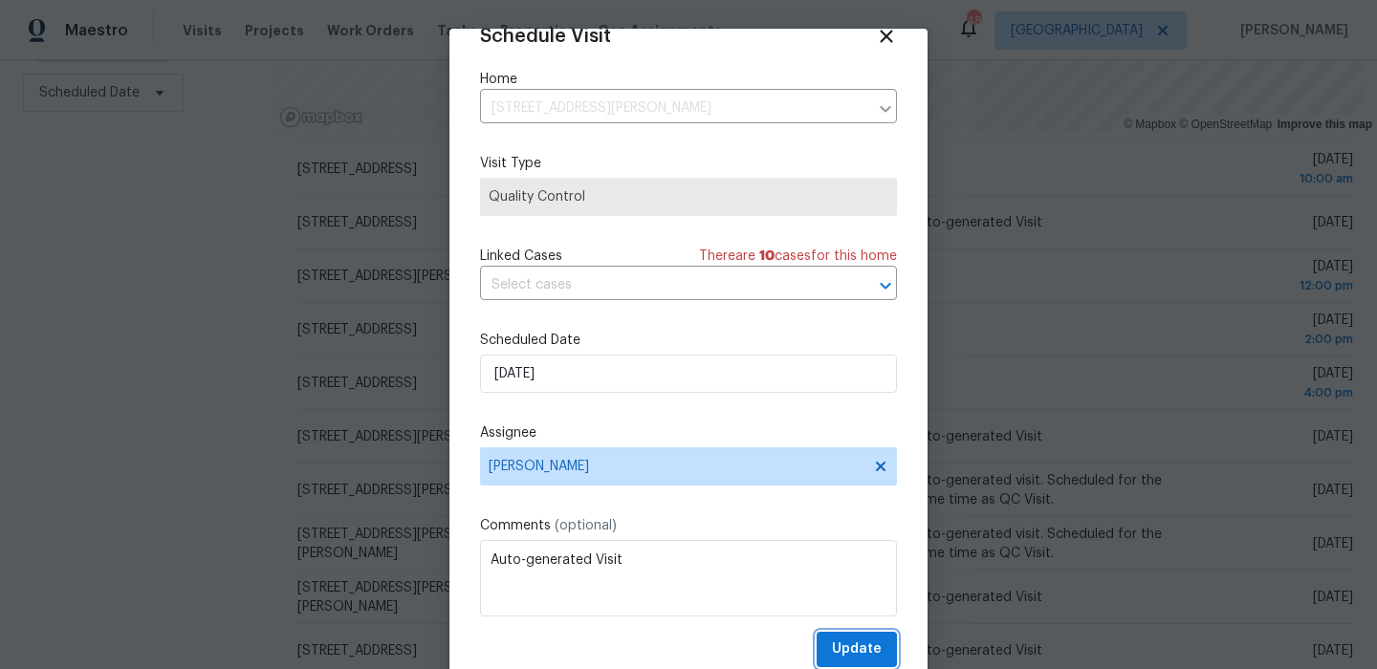
click at [826, 635] on button "Update" at bounding box center [856, 649] width 80 height 35
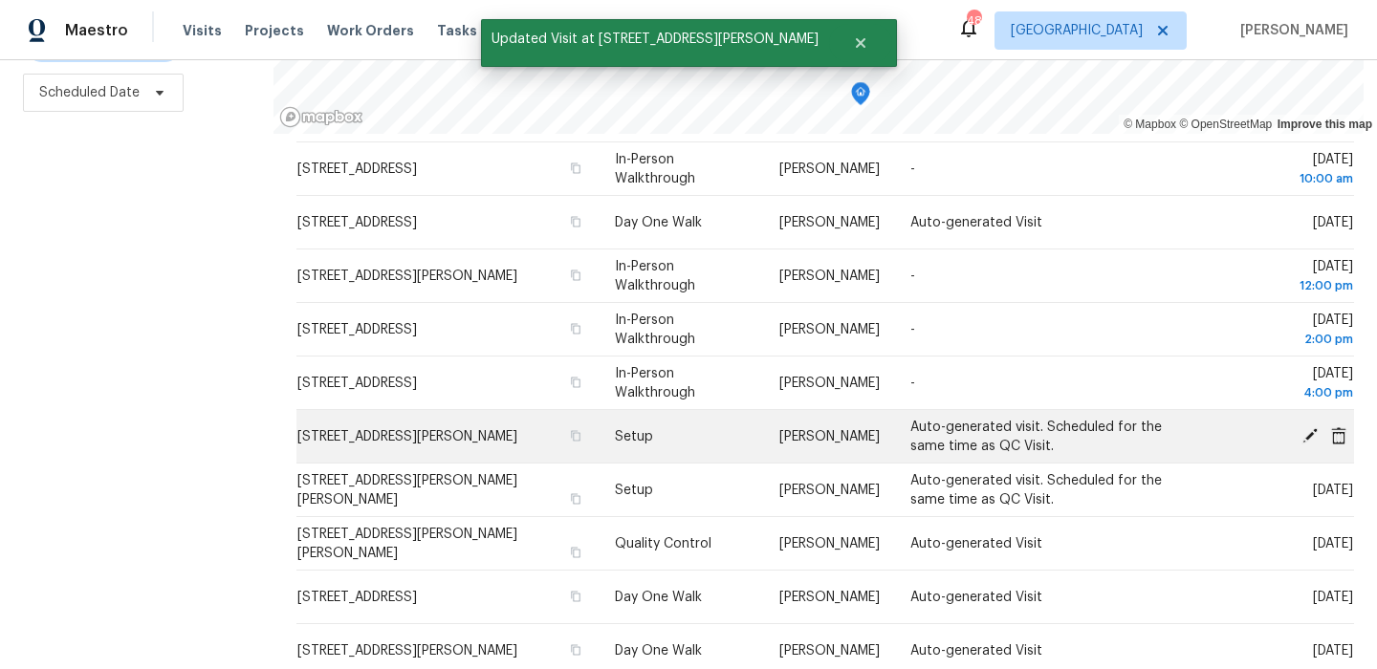
click at [1310, 435] on icon at bounding box center [1309, 434] width 15 height 15
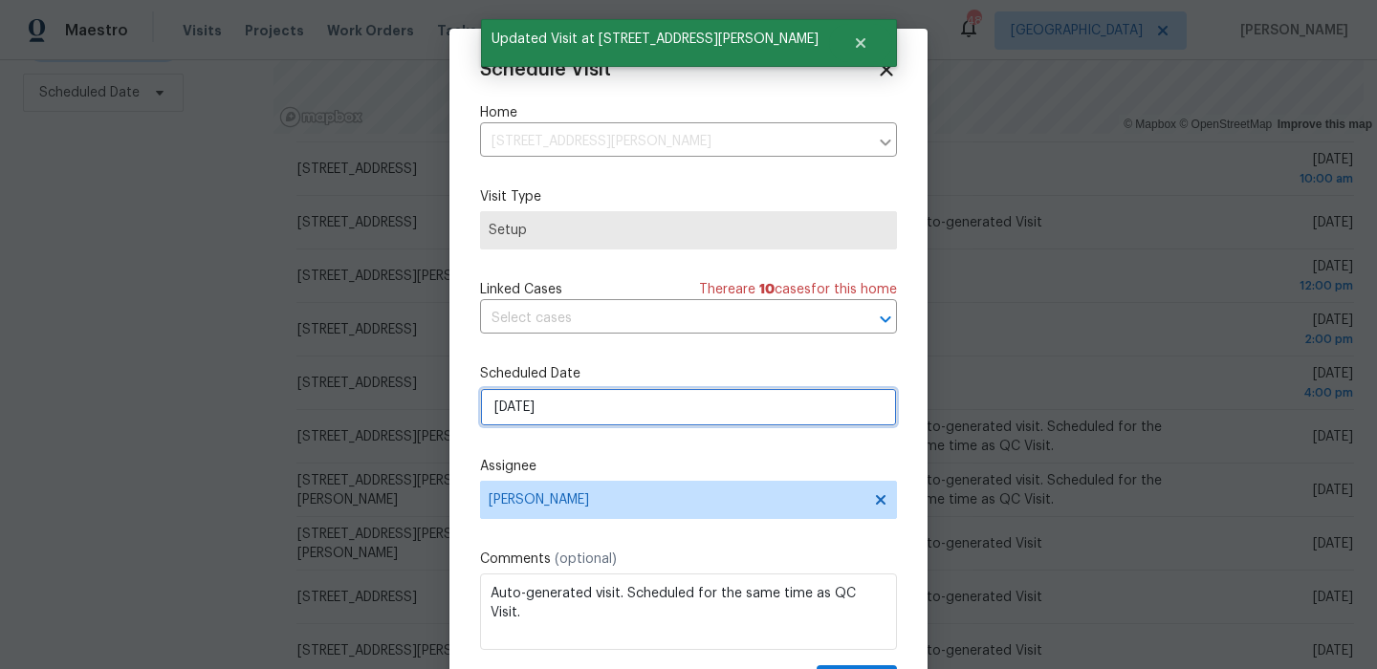
click at [683, 403] on input "[DATE]" at bounding box center [688, 407] width 417 height 38
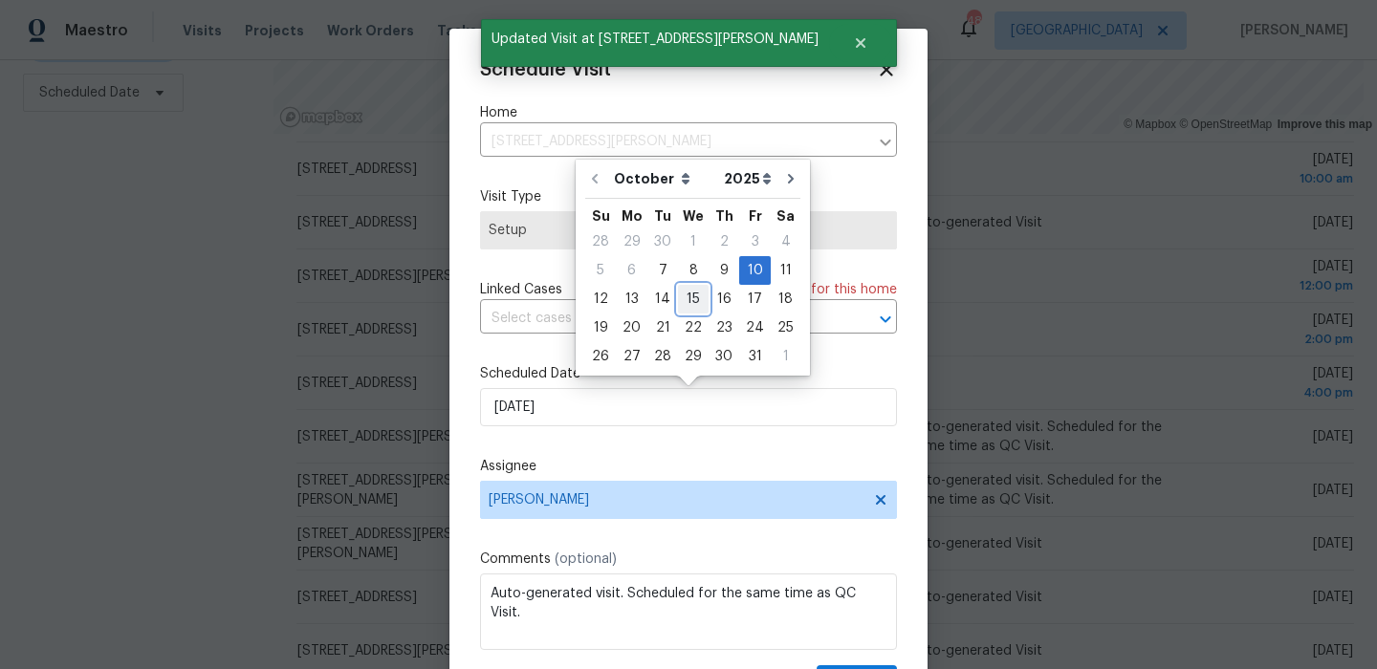
click at [684, 297] on div "15" at bounding box center [693, 299] width 31 height 27
type input "10/15/2025"
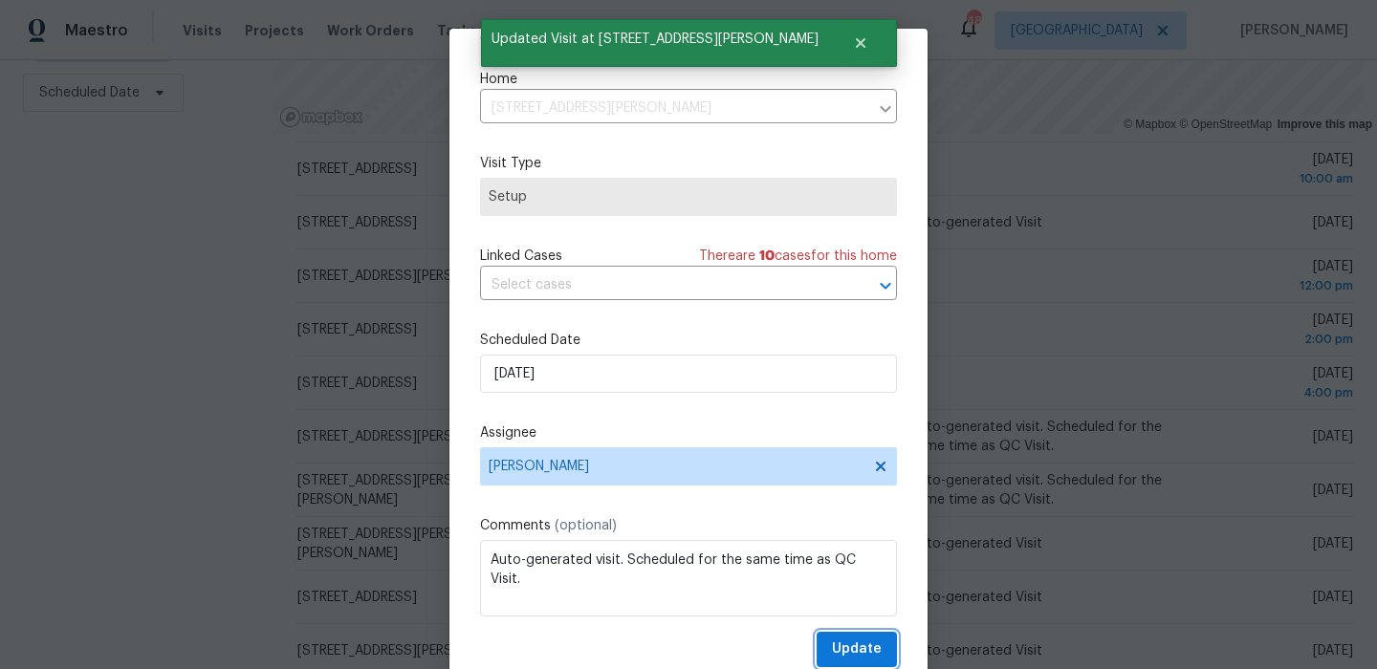
click at [847, 653] on span "Update" at bounding box center [857, 650] width 50 height 24
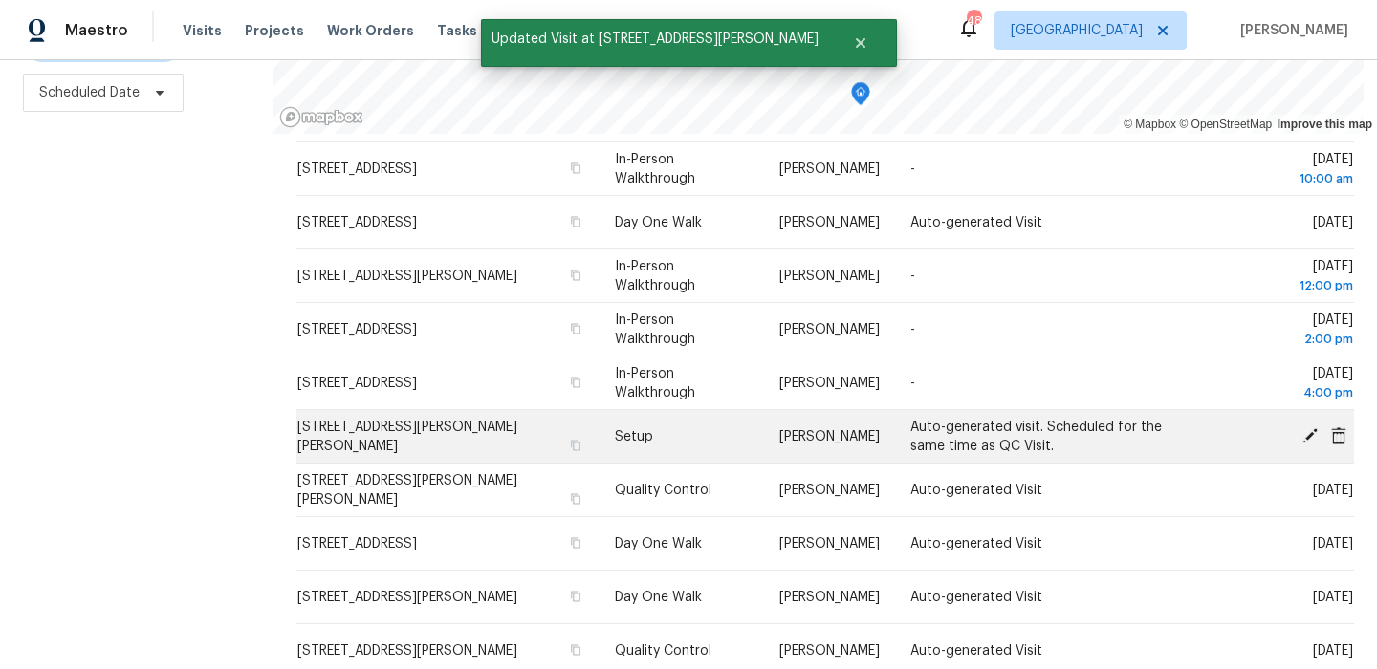
click at [1309, 430] on icon at bounding box center [1309, 434] width 17 height 17
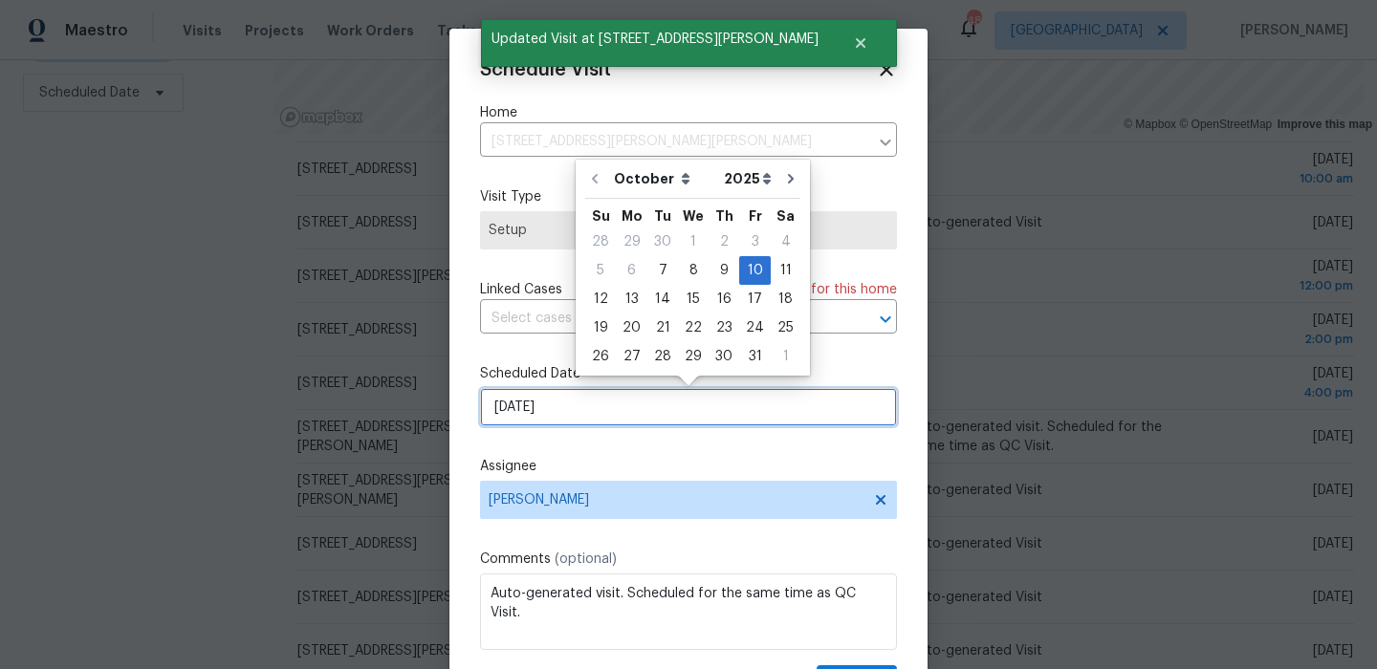
click at [639, 413] on input "10/10/2025" at bounding box center [688, 407] width 417 height 38
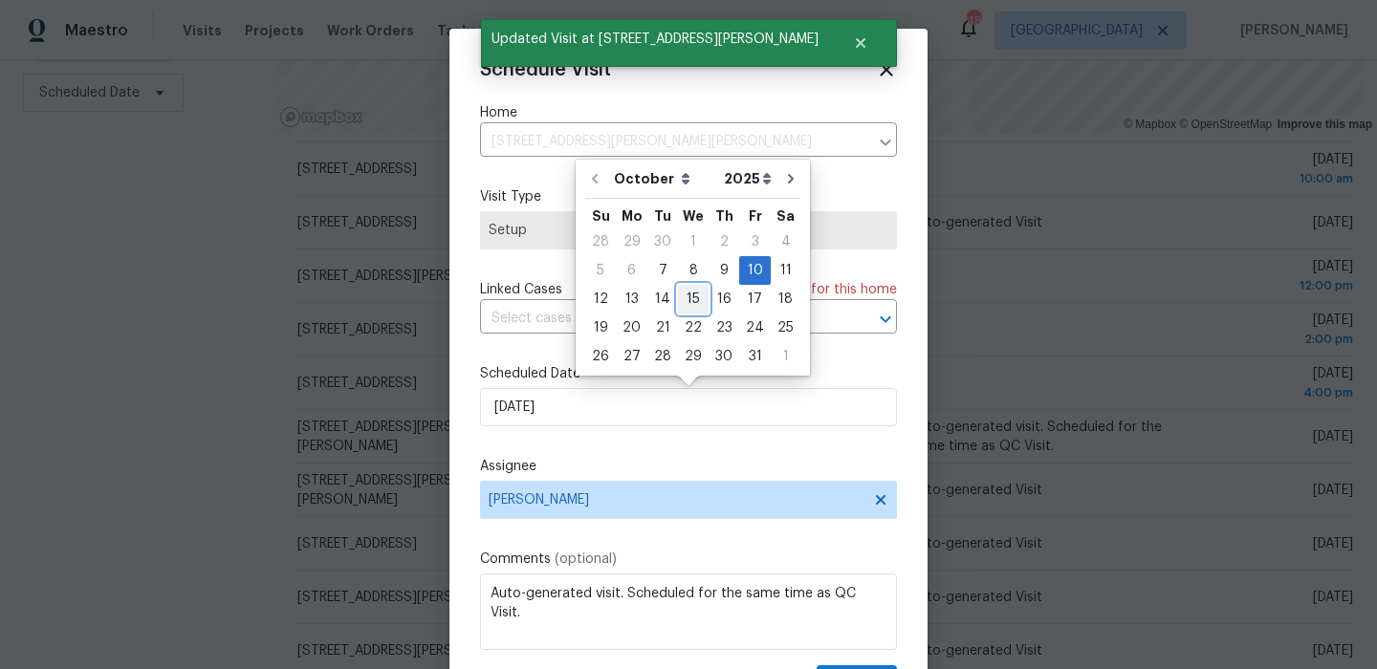
click at [684, 303] on div "15" at bounding box center [693, 299] width 31 height 27
type input "10/15/2025"
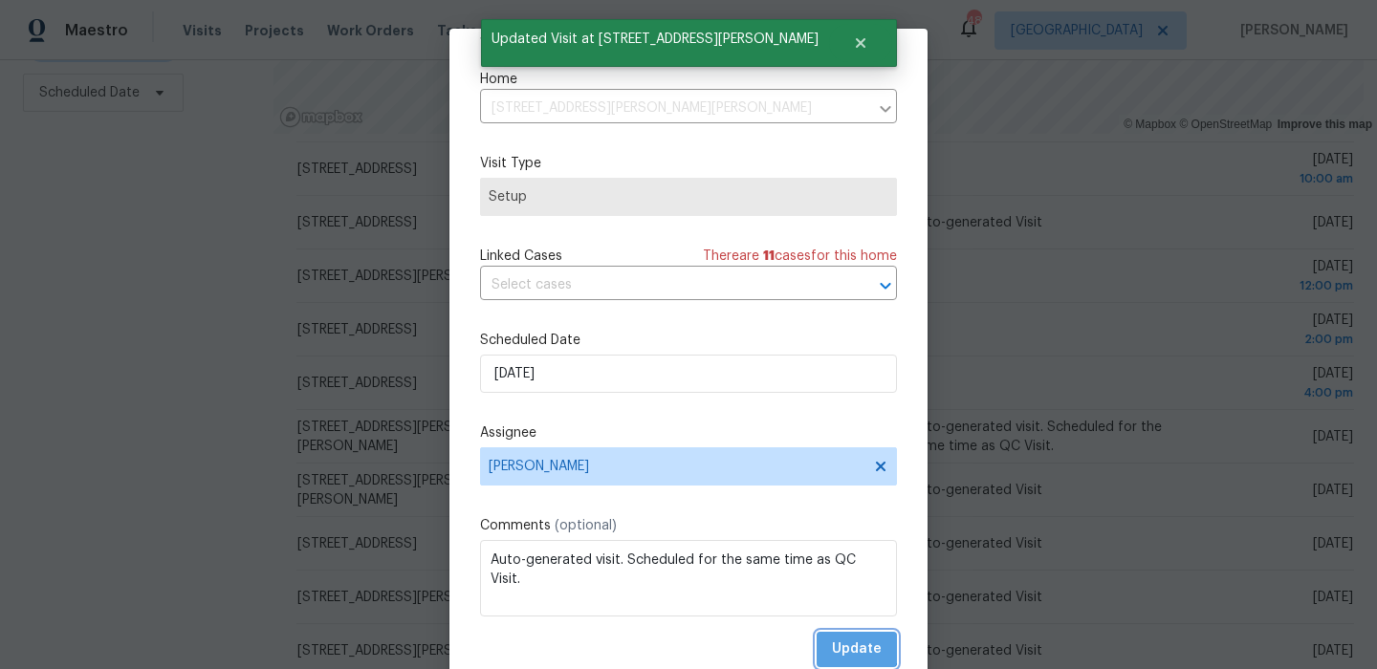
click at [842, 641] on span "Update" at bounding box center [857, 650] width 50 height 24
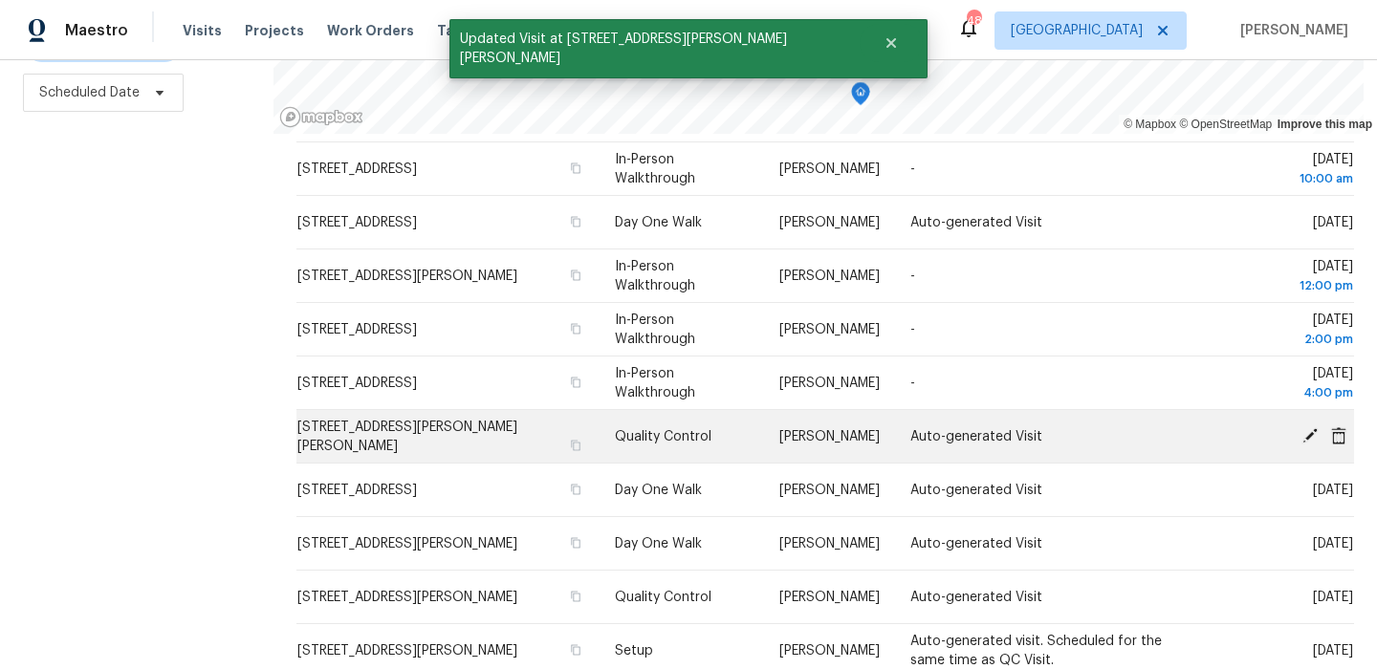
click at [1302, 432] on icon at bounding box center [1309, 434] width 17 height 17
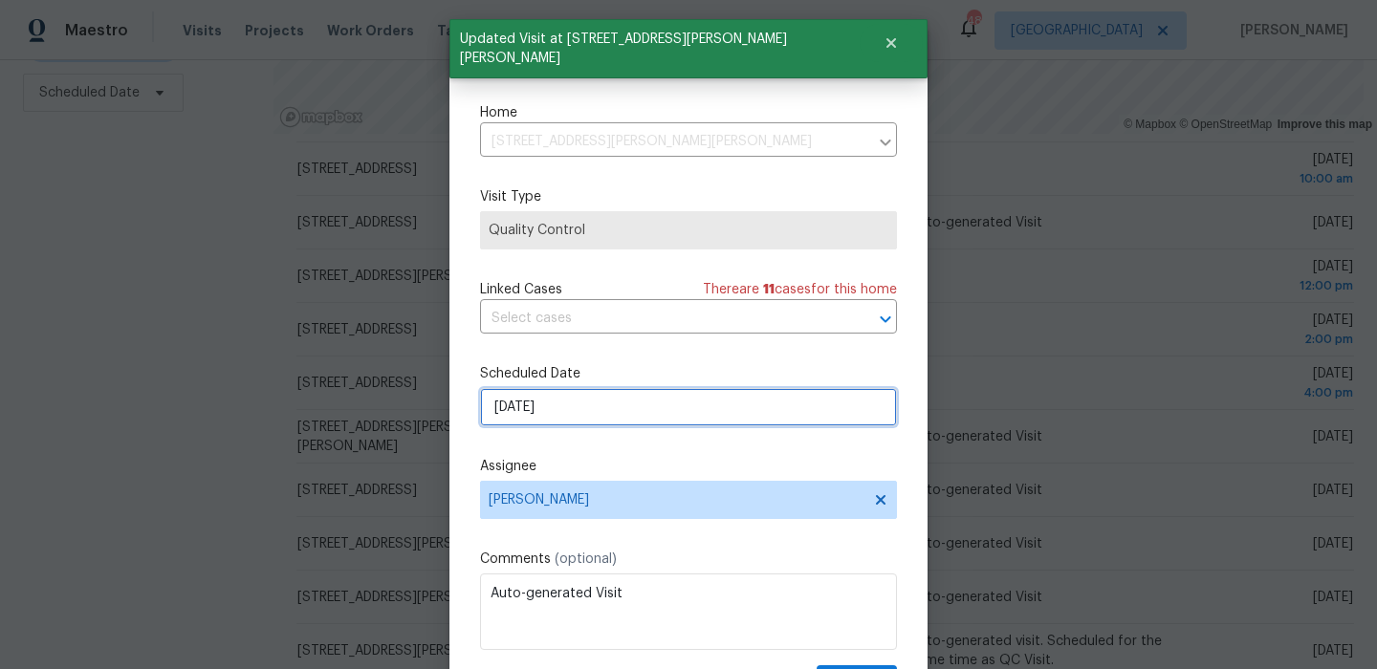
click at [706, 411] on input "10/10/2025" at bounding box center [688, 407] width 417 height 38
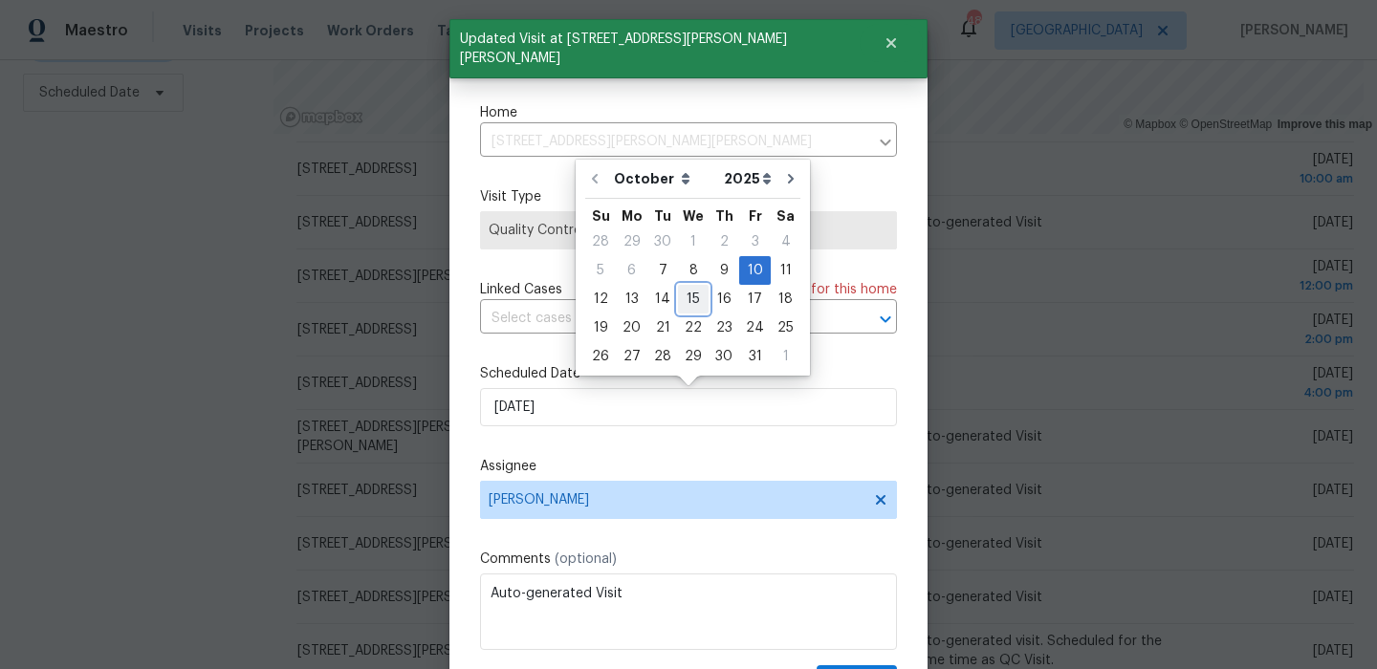
click at [685, 295] on div "15" at bounding box center [693, 299] width 31 height 27
type input "10/15/2025"
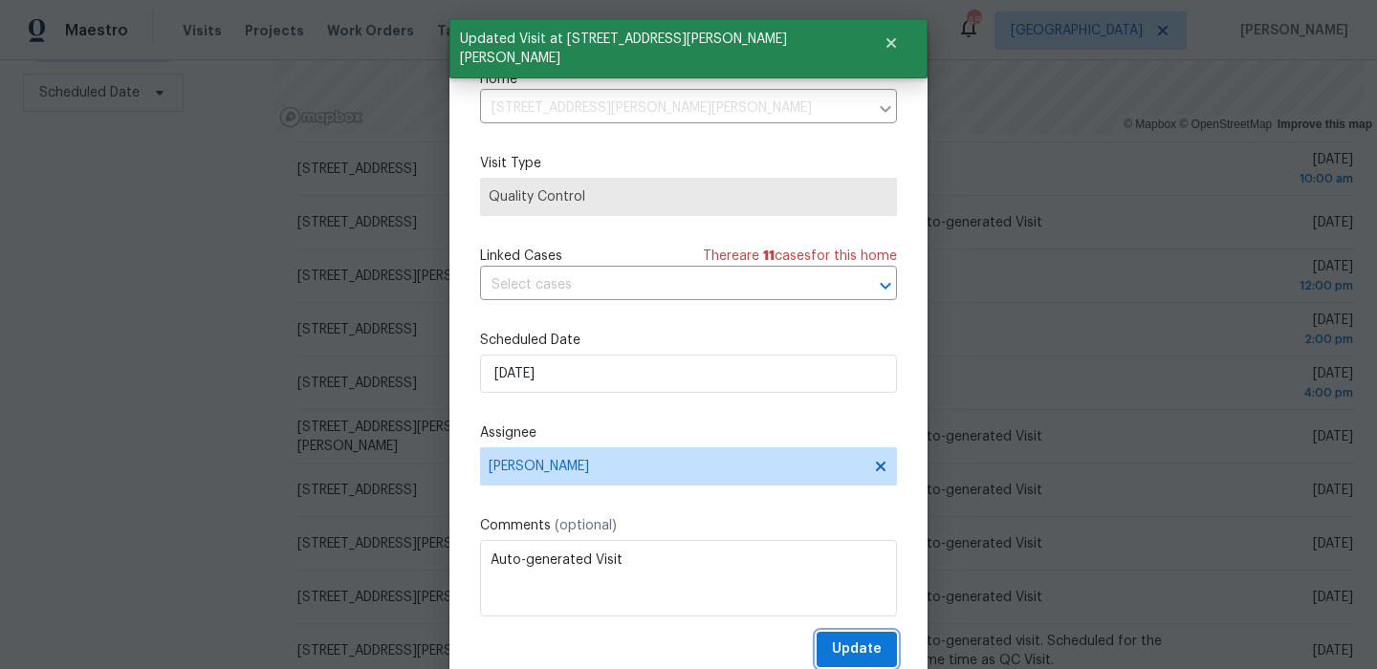
click at [842, 638] on span "Update" at bounding box center [857, 650] width 50 height 24
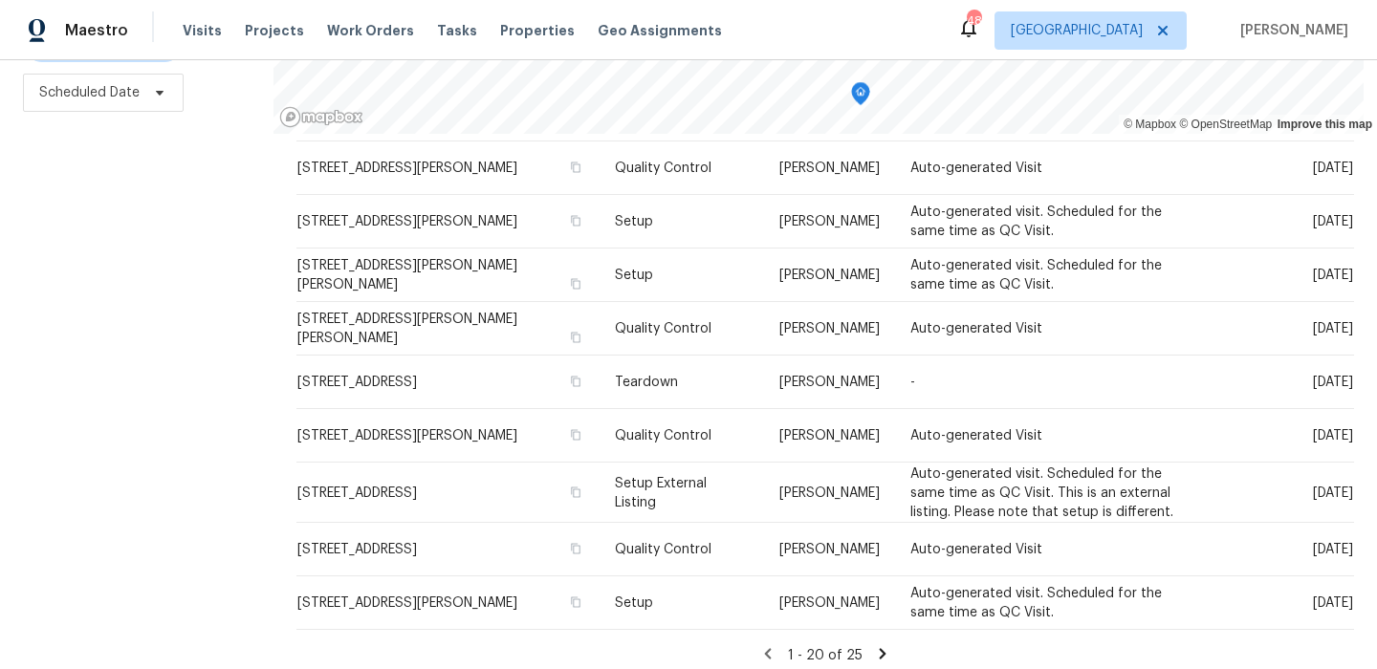
scroll to position [662, 0]
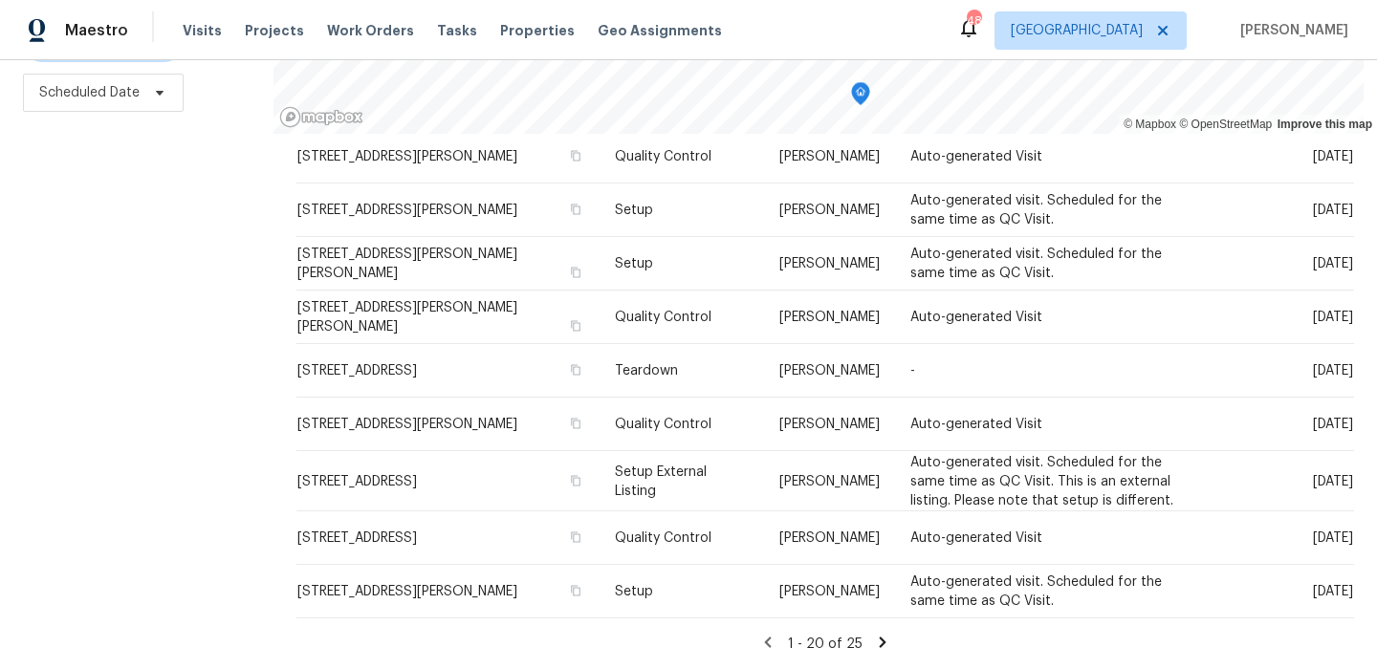
click at [879, 637] on icon at bounding box center [882, 642] width 17 height 17
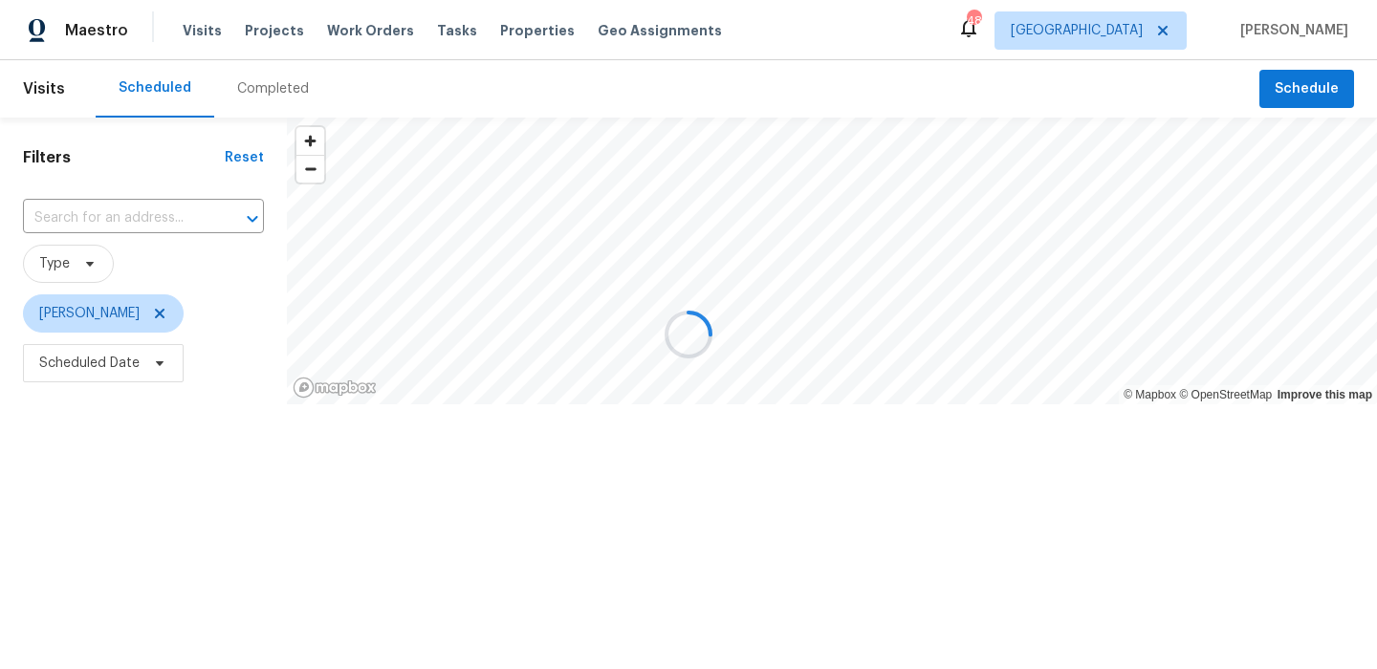
scroll to position [0, 0]
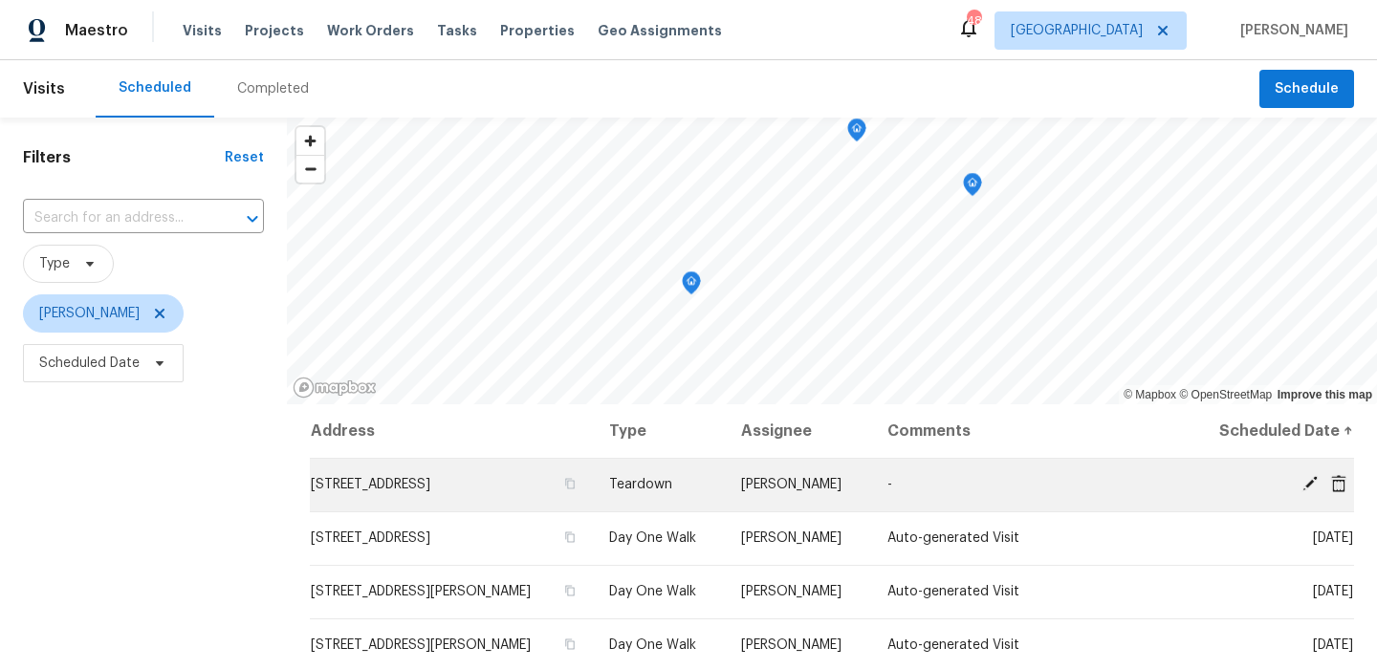
click at [1308, 492] on icon at bounding box center [1309, 483] width 17 height 17
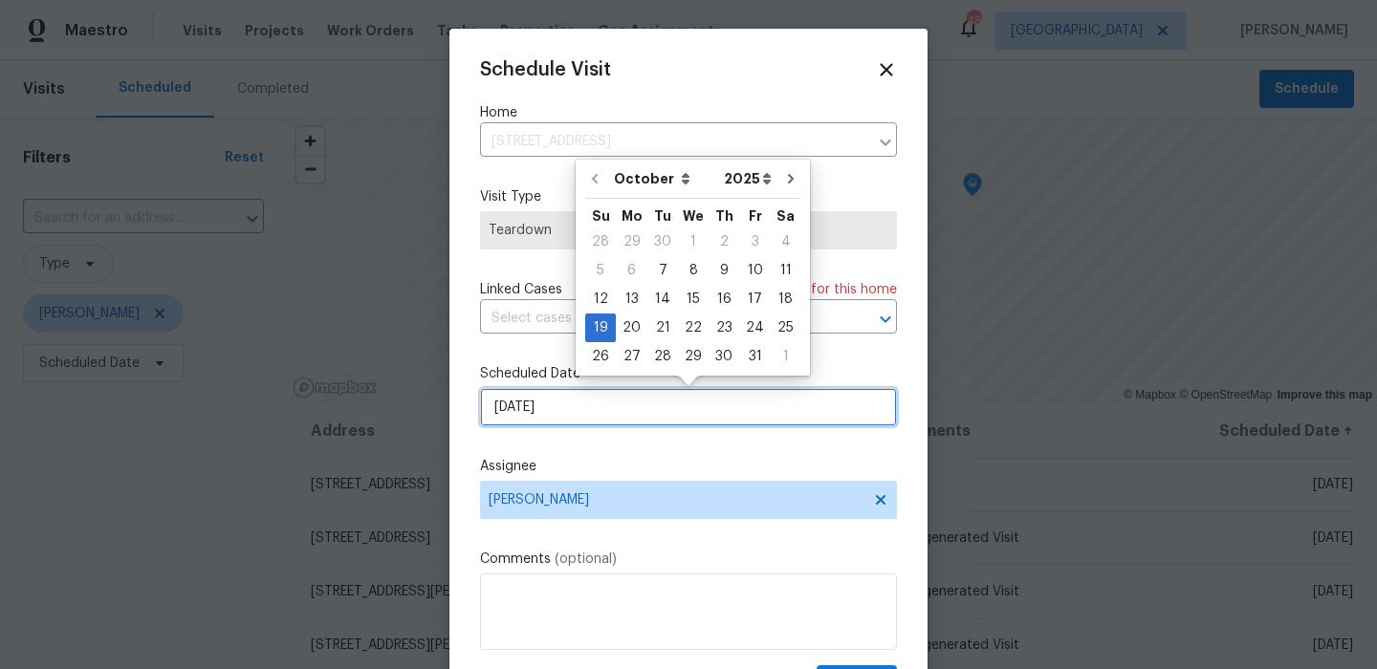
click at [674, 426] on input "10/19/2025" at bounding box center [688, 407] width 417 height 38
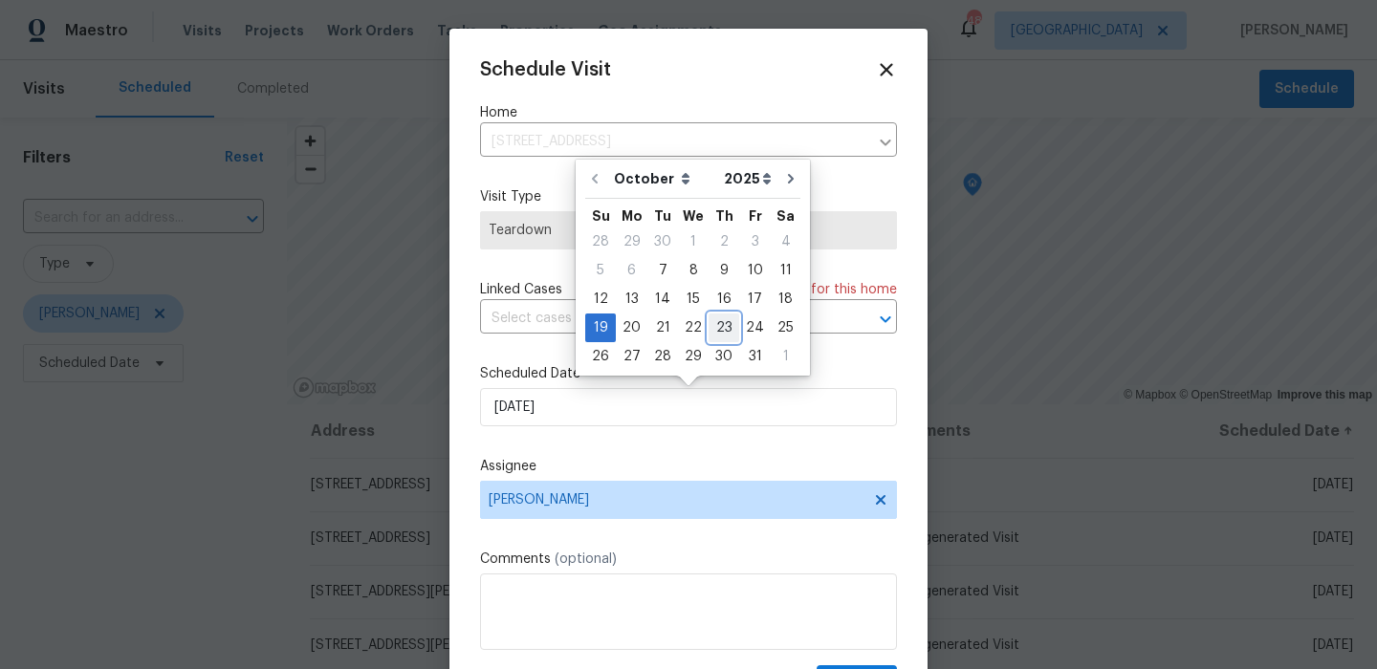
click at [718, 335] on div "23" at bounding box center [723, 327] width 31 height 27
type input "10/23/2025"
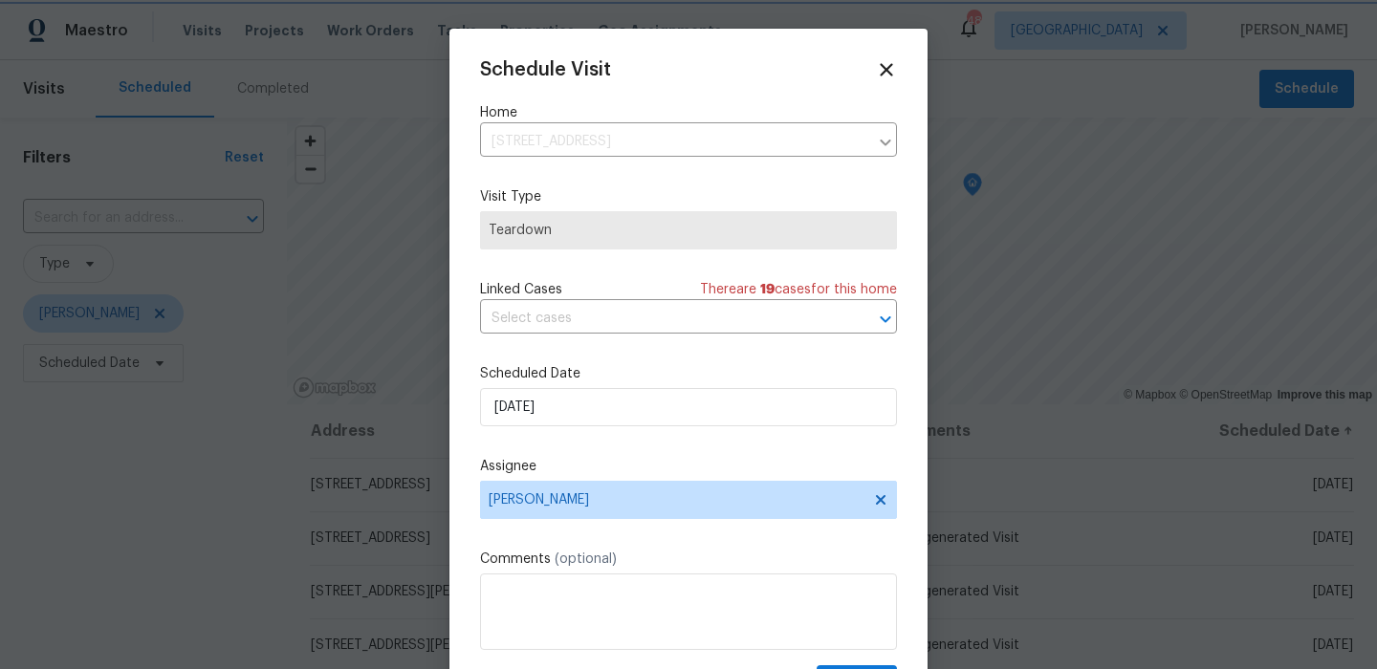
scroll to position [34, 0]
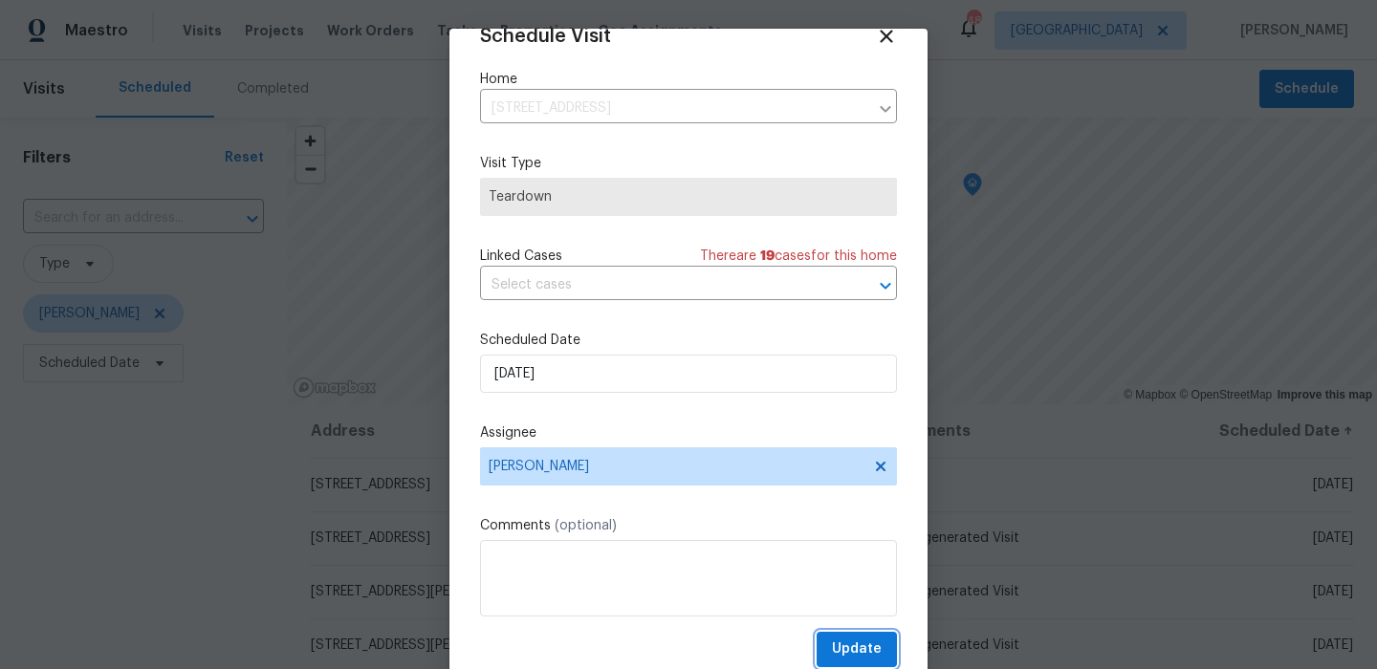
click at [858, 653] on span "Update" at bounding box center [857, 650] width 50 height 24
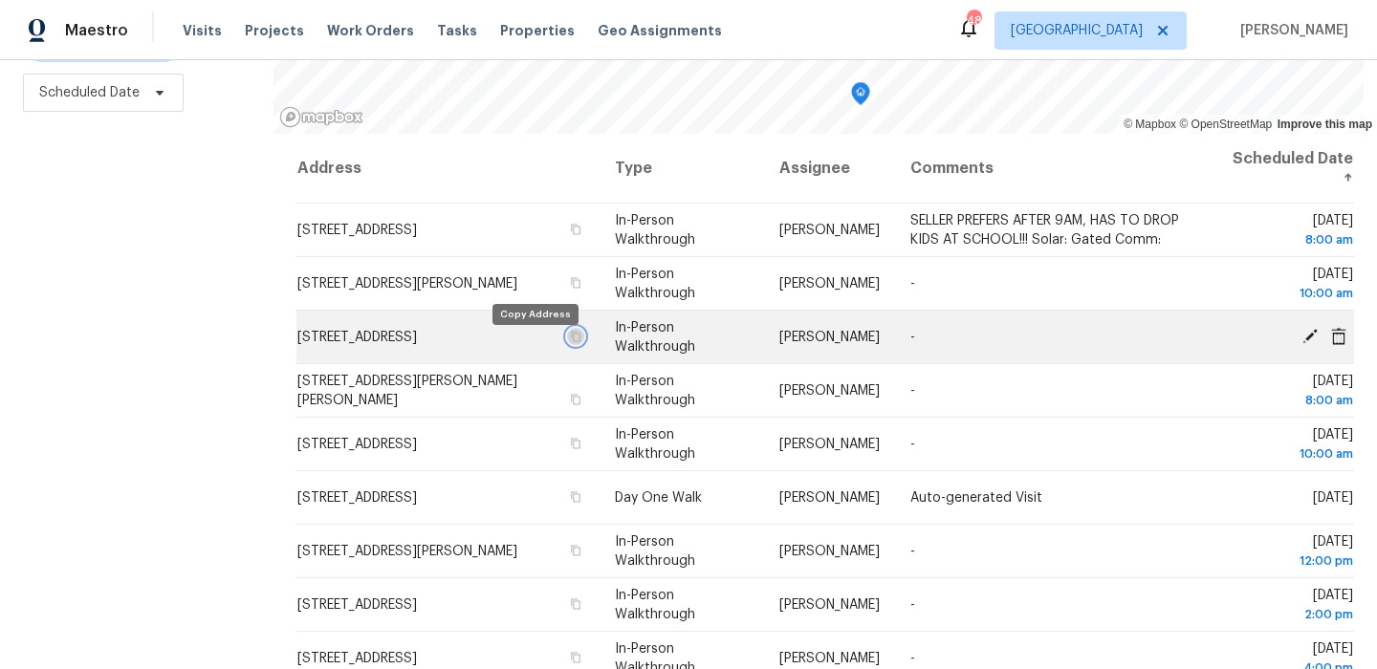
click at [567, 339] on button "button" at bounding box center [575, 336] width 17 height 17
click at [570, 342] on icon "button" at bounding box center [575, 336] width 11 height 11
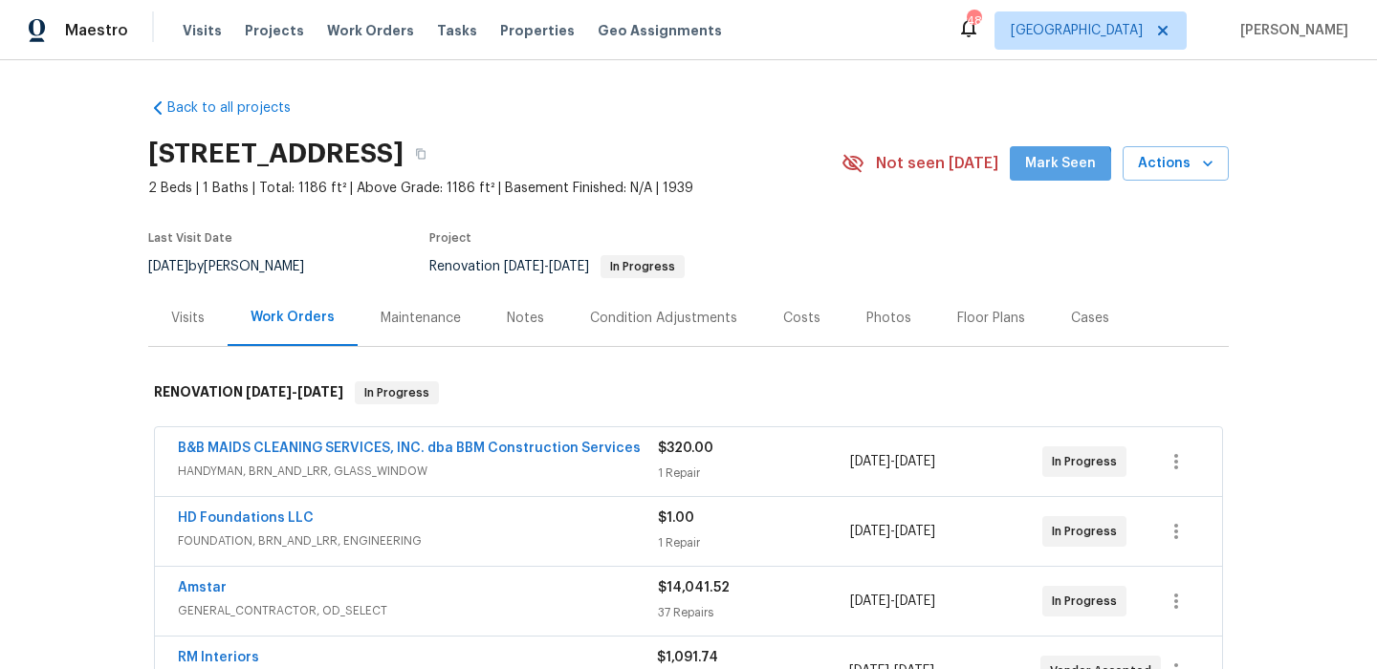
click at [1066, 168] on span "Mark Seen" at bounding box center [1060, 164] width 71 height 24
click at [507, 315] on div "Notes" at bounding box center [525, 318] width 37 height 19
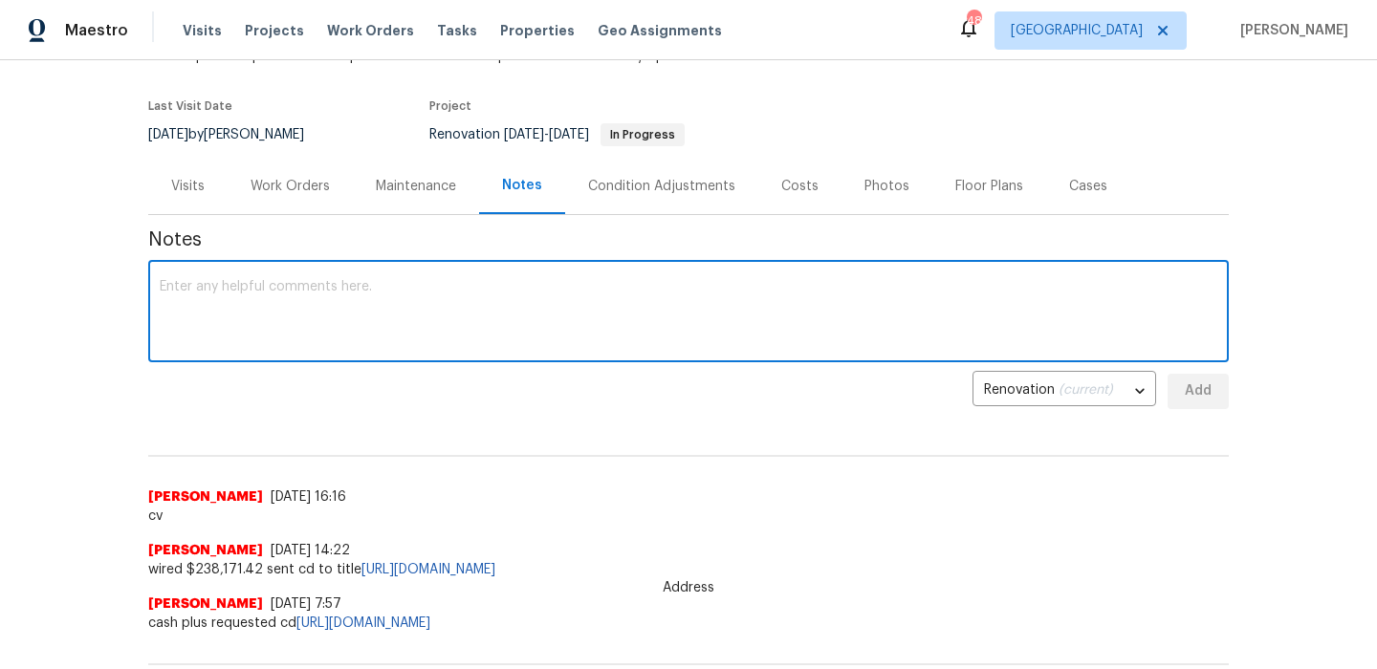
click at [521, 313] on textarea at bounding box center [688, 313] width 1057 height 67
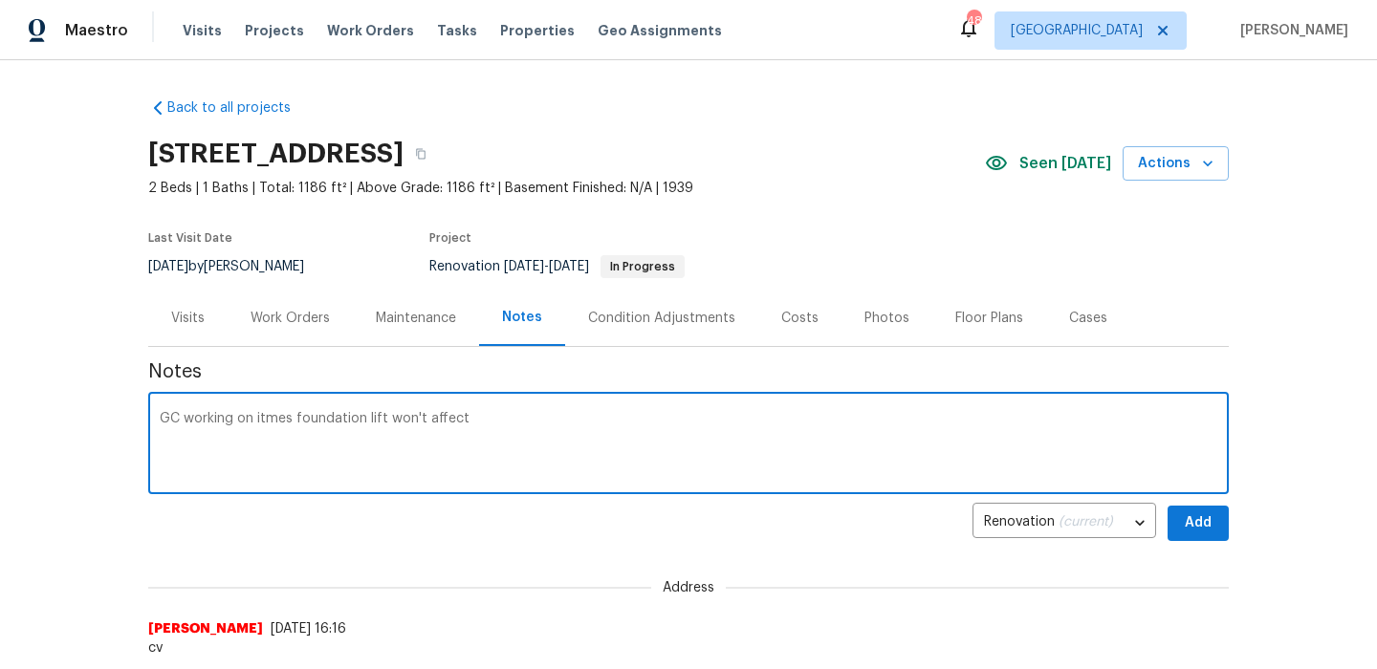
click at [263, 420] on textarea "GC working on itmes foundation lift won't affect" at bounding box center [688, 445] width 1057 height 67
click at [510, 408] on div "GC working on items foundation lift won't affect x ​" at bounding box center [688, 446] width 1080 height 98
click at [484, 434] on textarea "GC working on items foundation lift won't affect" at bounding box center [688, 445] width 1057 height 67
type textarea "GC working on items foundation lift won't affect. Foundation bid came in today"
click at [1185, 533] on span "Add" at bounding box center [1197, 523] width 31 height 24
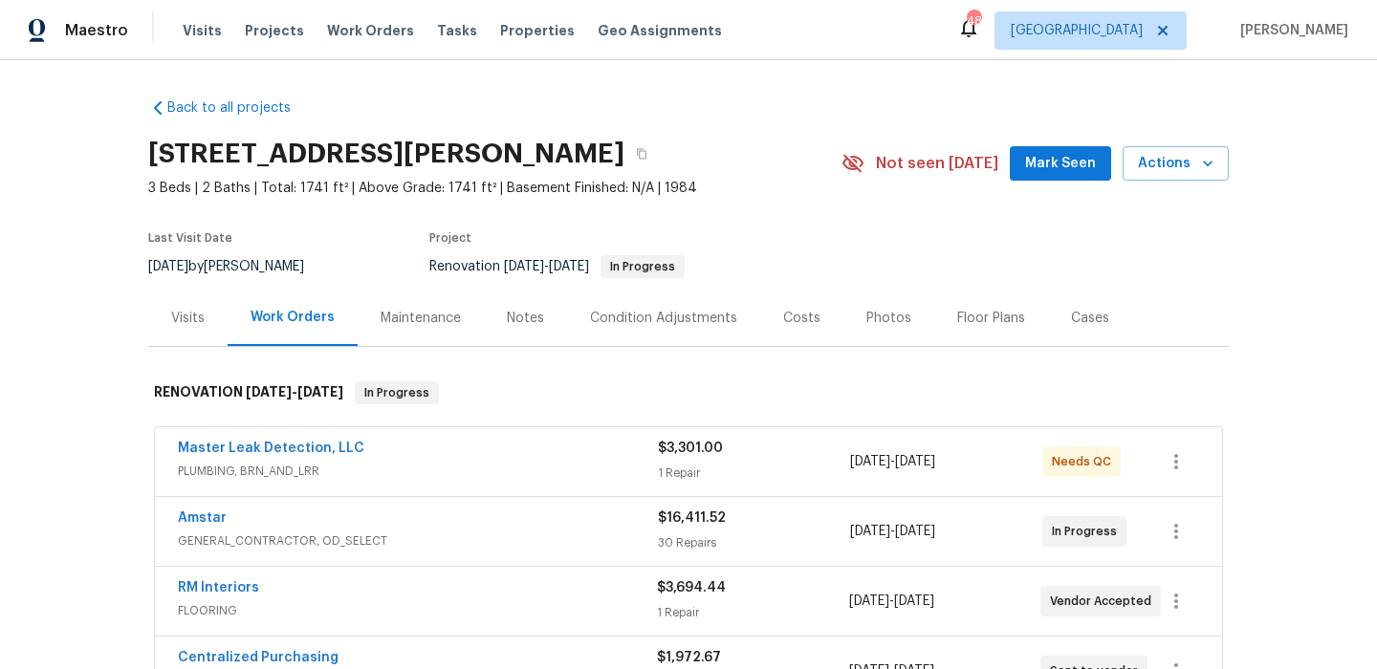
click at [518, 322] on div "Notes" at bounding box center [525, 318] width 37 height 19
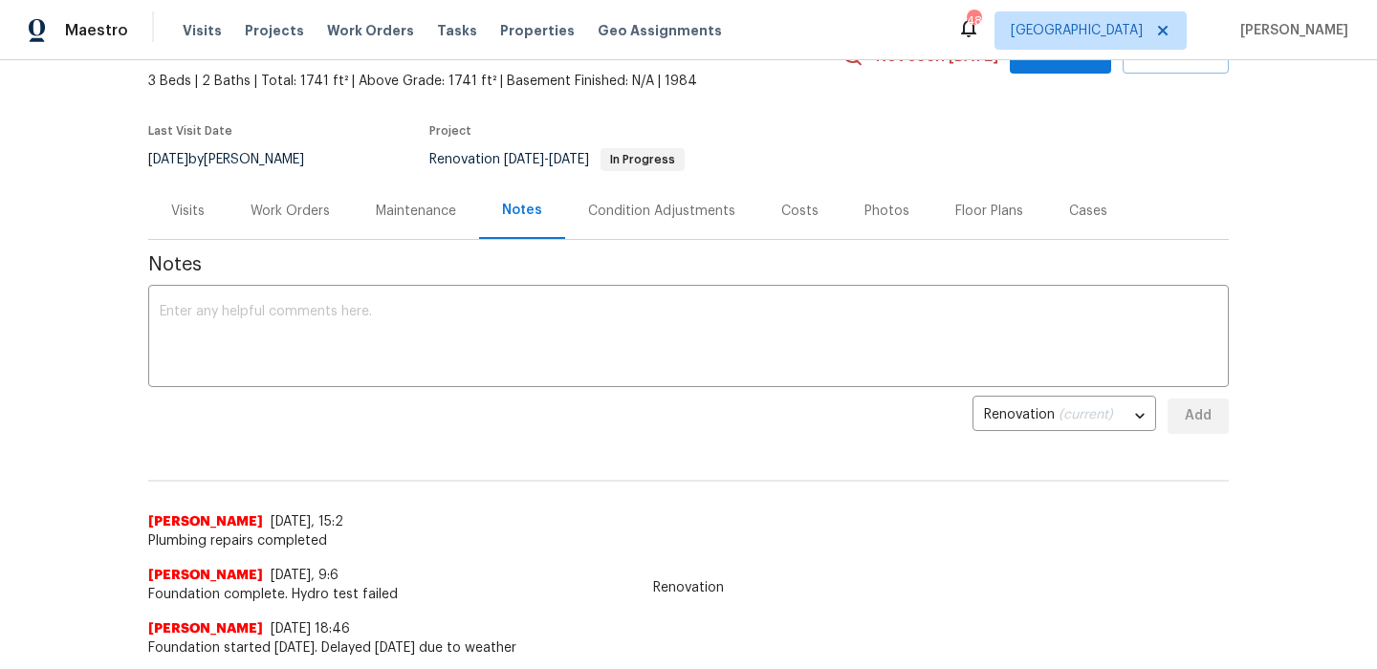
scroll to position [176, 0]
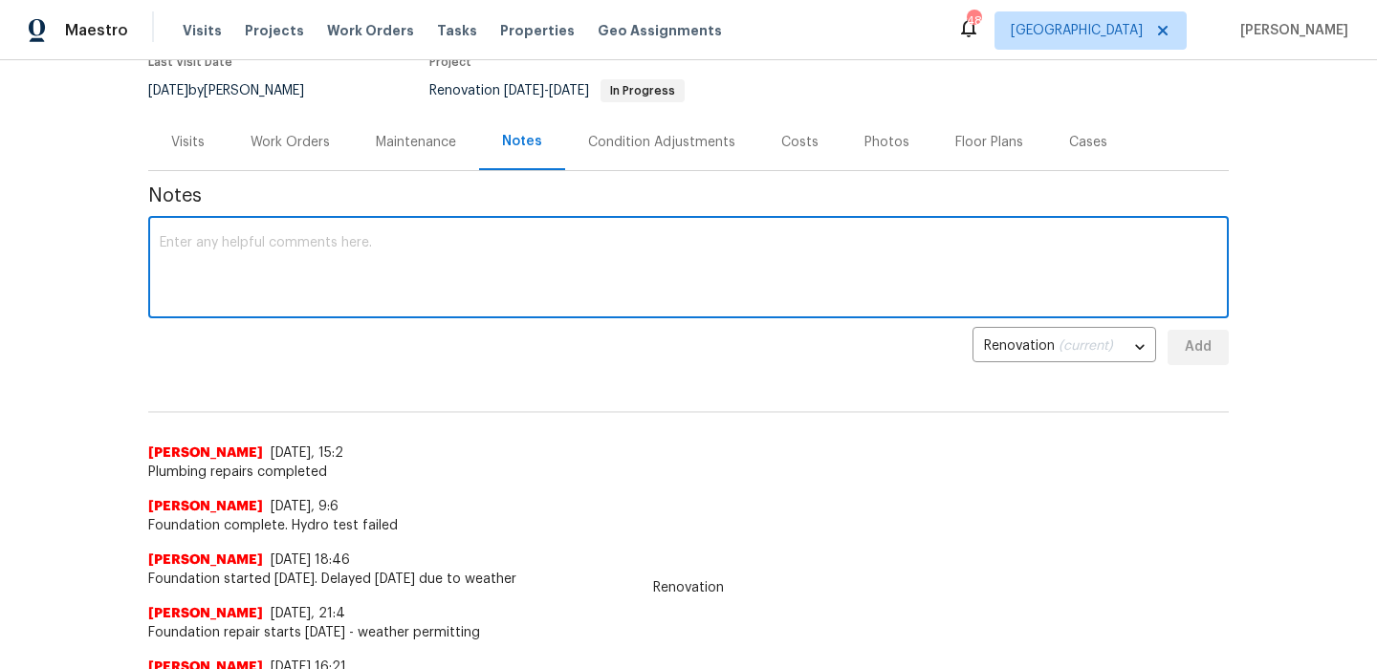
click at [448, 267] on textarea at bounding box center [688, 269] width 1057 height 67
type textarea "GC working on drywall repairs and painting"
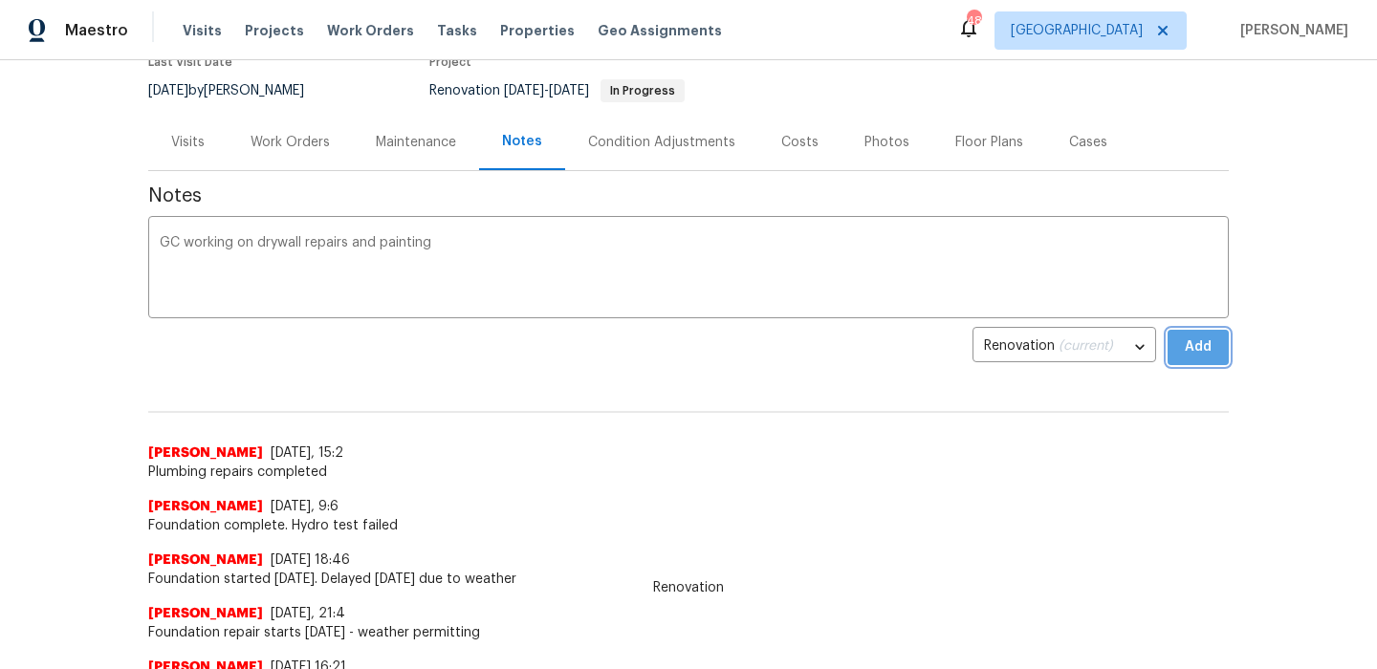
click at [1194, 342] on span "Add" at bounding box center [1197, 348] width 31 height 24
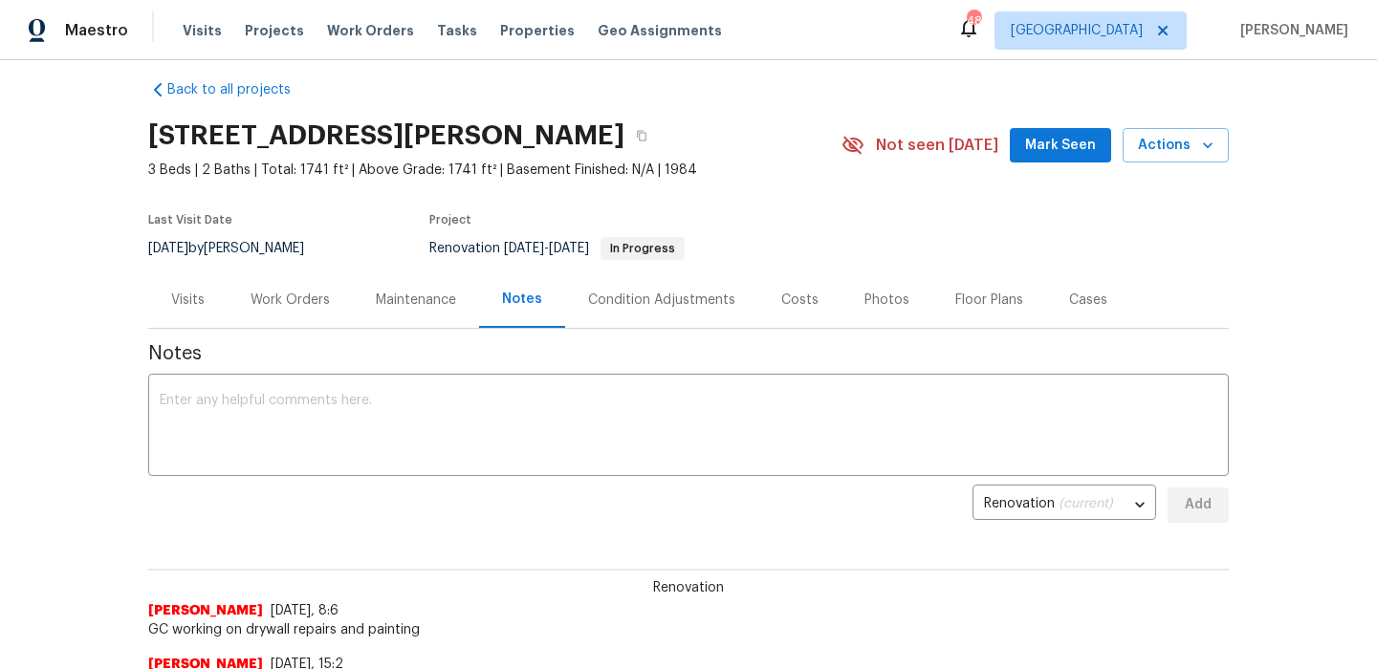
scroll to position [0, 0]
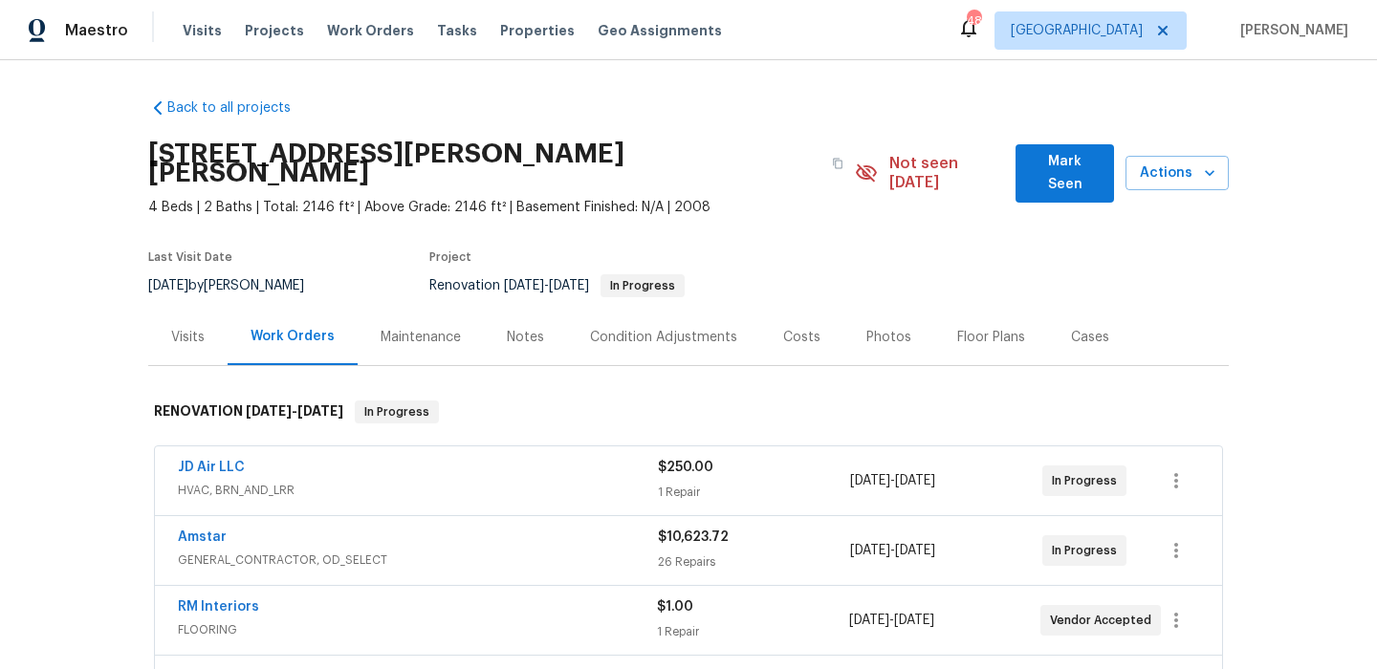
click at [517, 328] on div "Notes" at bounding box center [525, 337] width 37 height 19
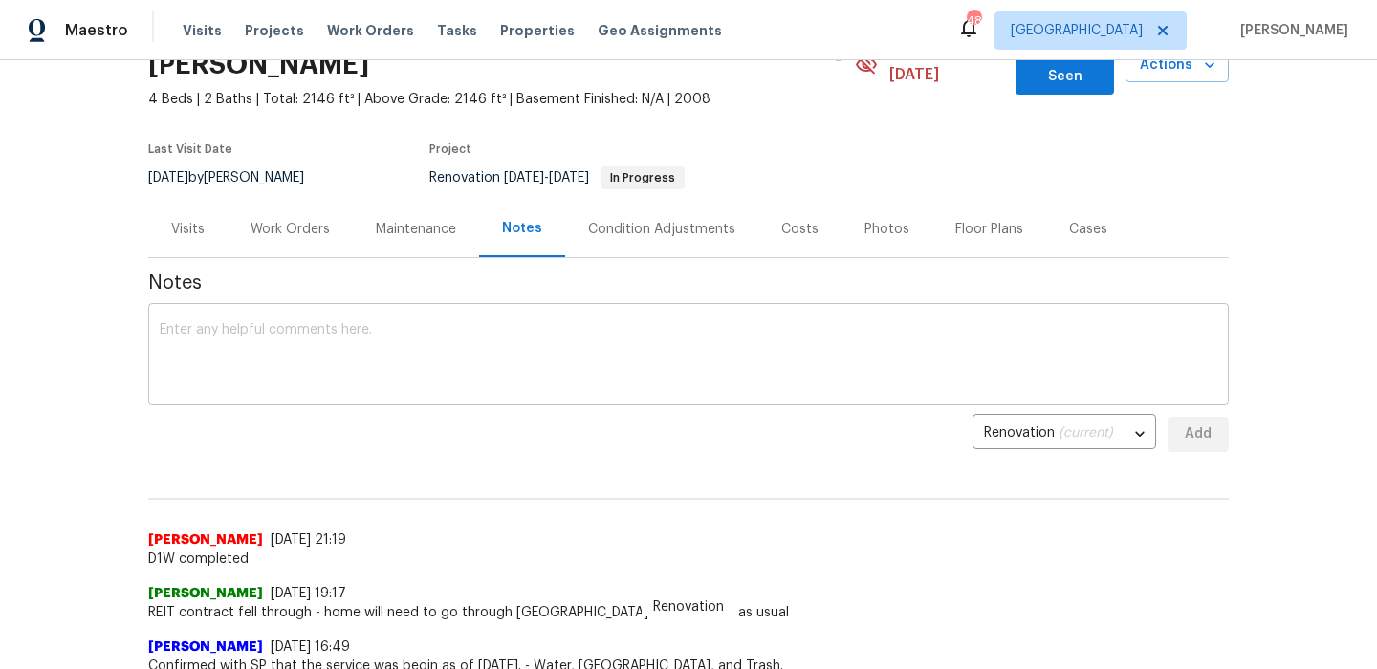
scroll to position [122, 0]
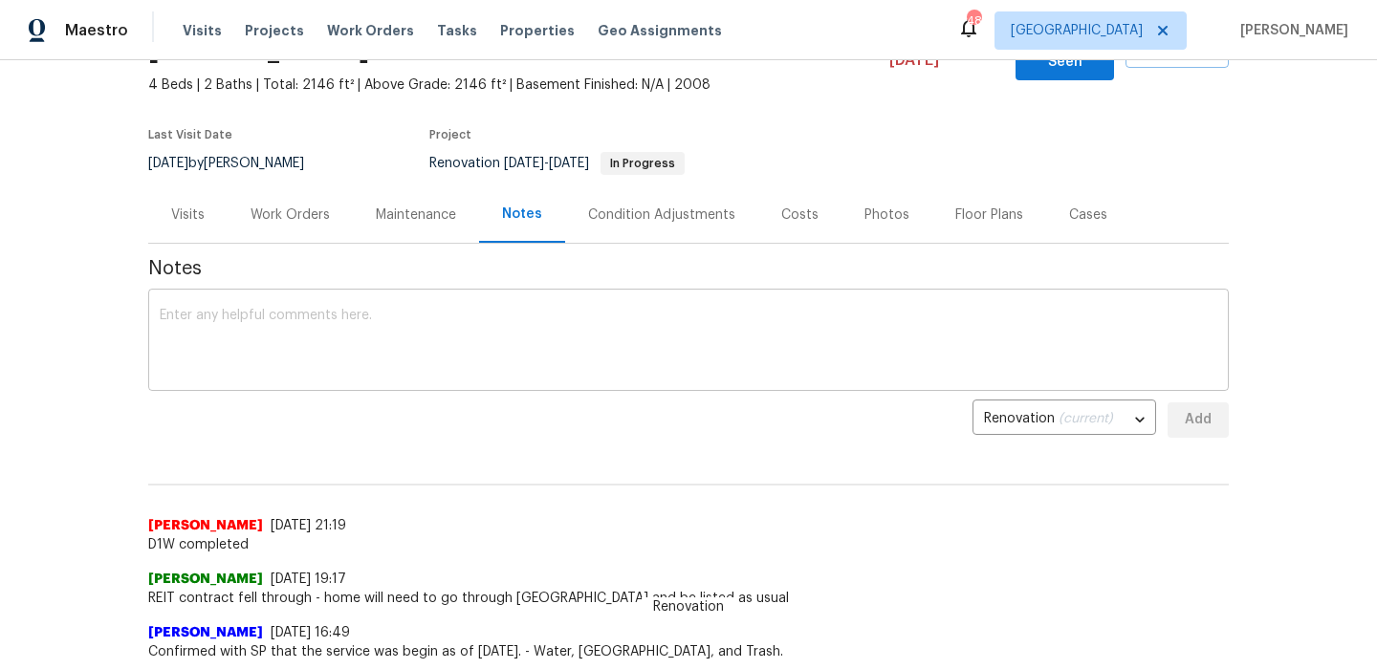
click at [390, 312] on textarea at bounding box center [688, 342] width 1057 height 67
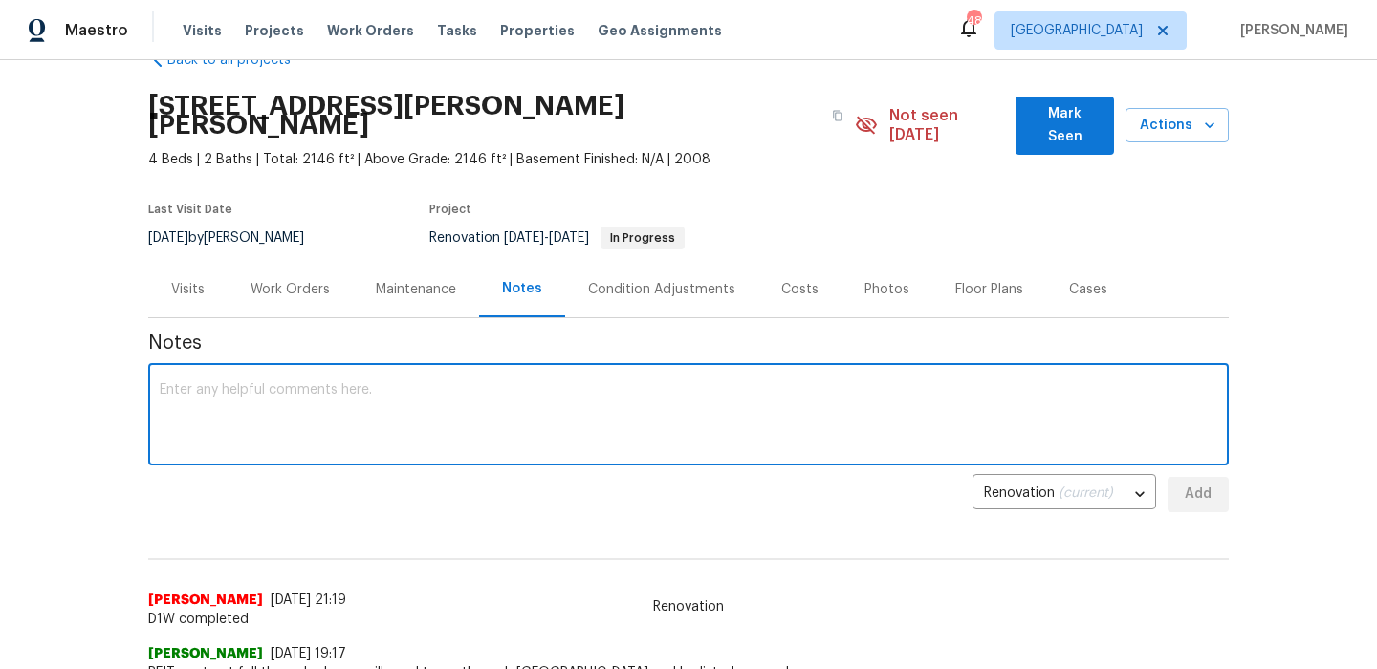
scroll to position [0, 0]
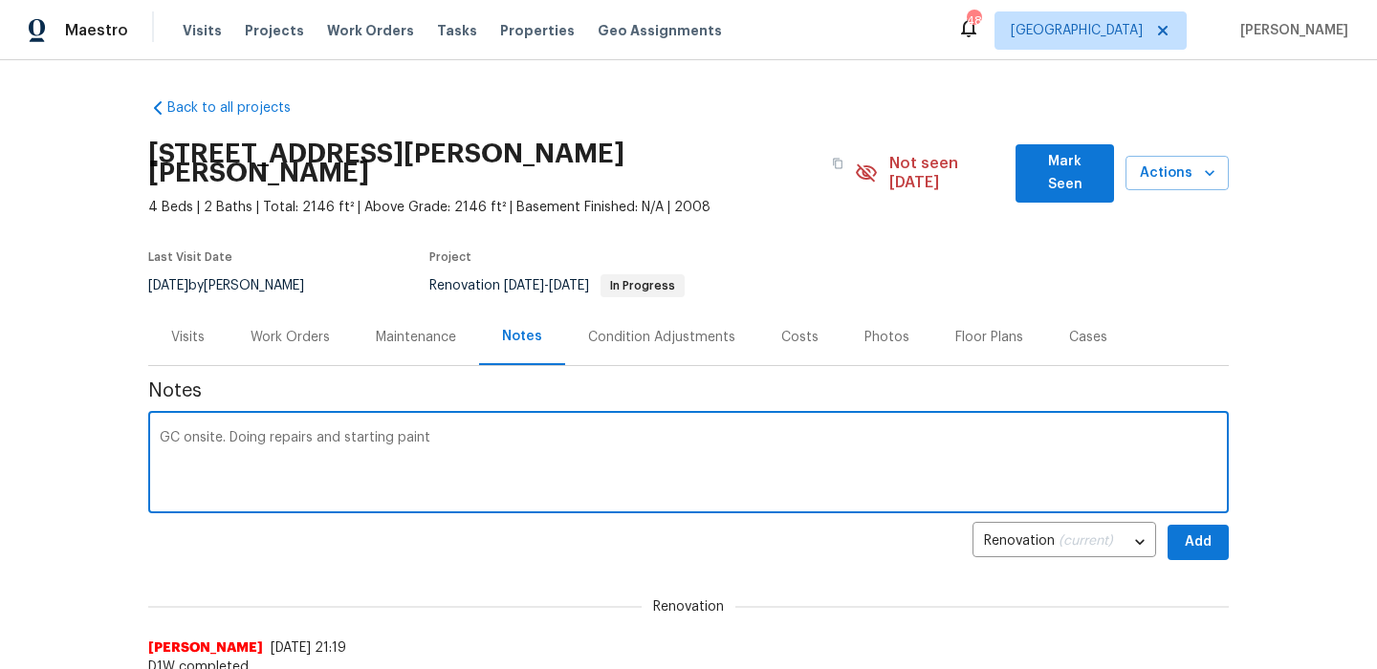
type textarea "GC onsite. Doing repairs and starting paint"
click at [1193, 531] on span "Add" at bounding box center [1197, 543] width 31 height 24
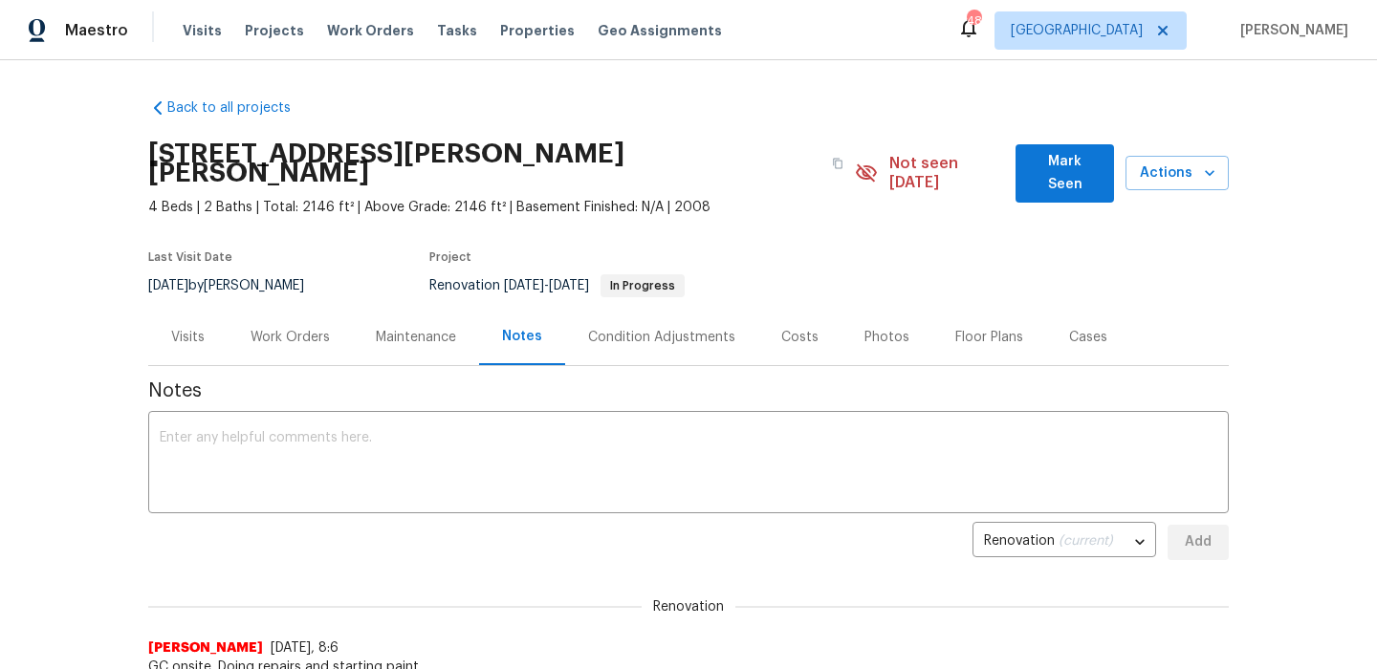
click at [1024, 158] on button "Mark Seen" at bounding box center [1064, 173] width 98 height 58
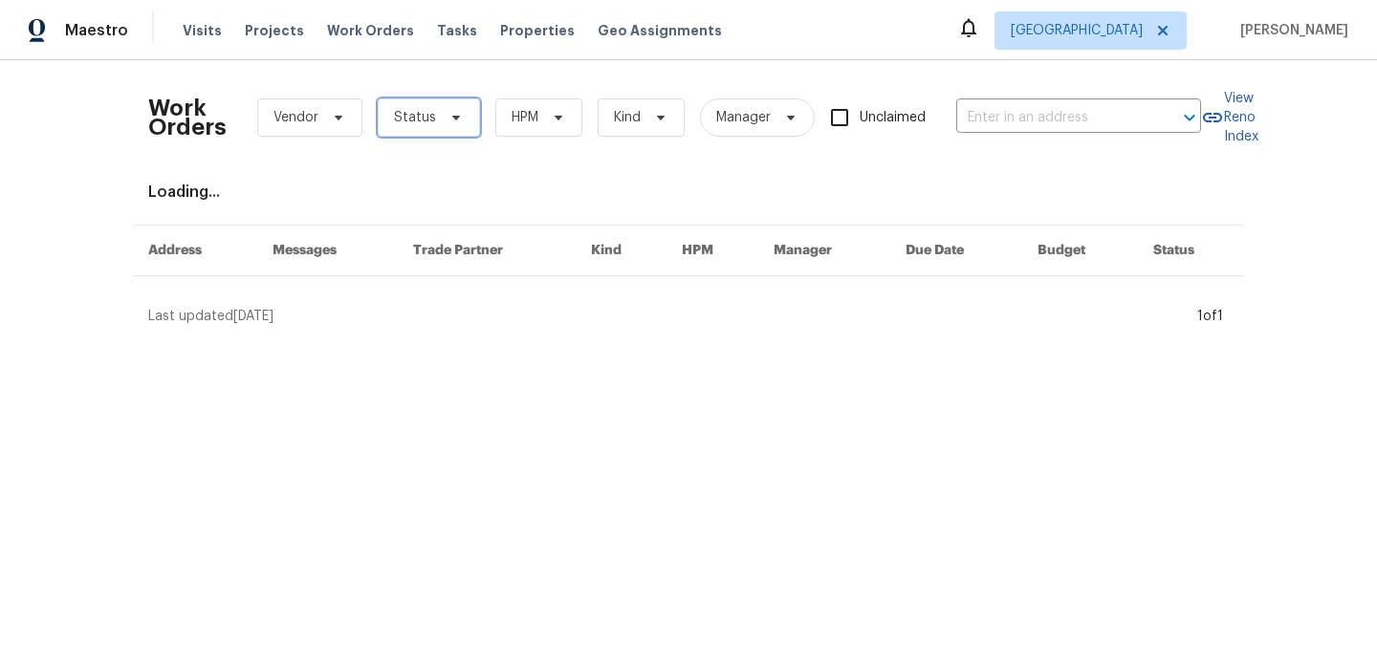
click at [424, 128] on span "Status" at bounding box center [429, 117] width 102 height 38
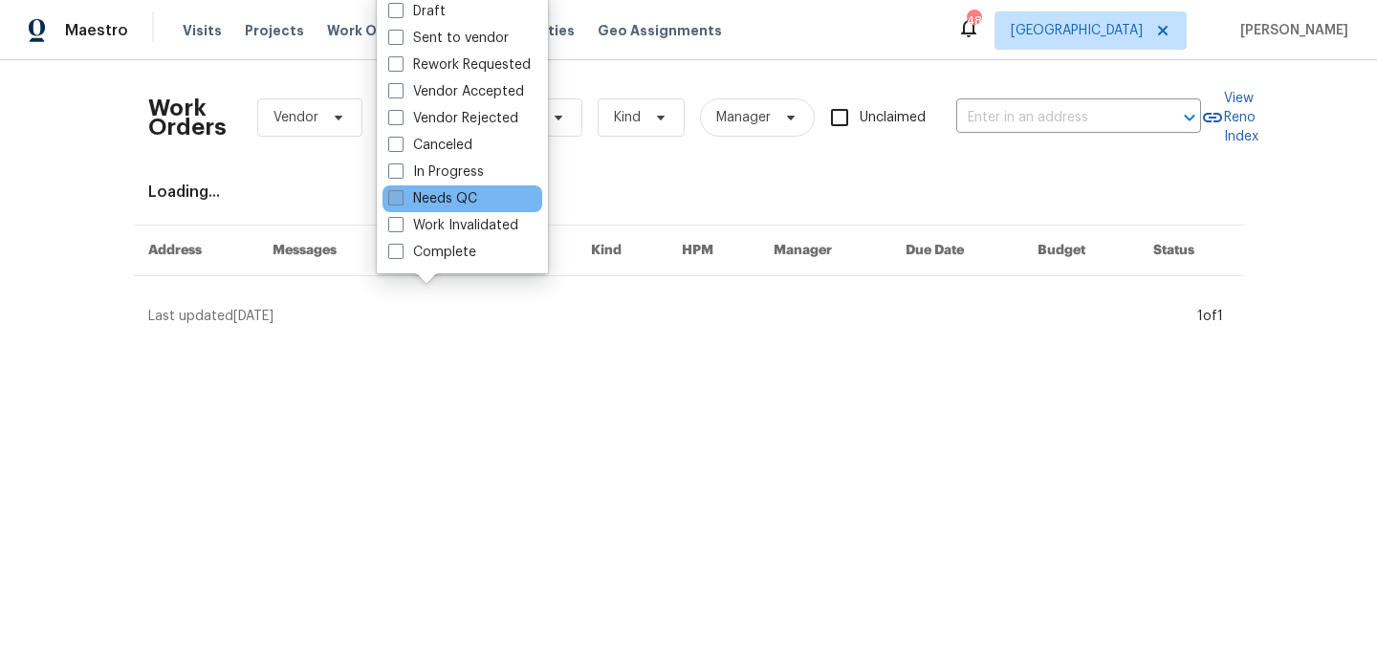
click at [444, 197] on label "Needs QC" at bounding box center [432, 198] width 89 height 19
click at [401, 197] on input "Needs QC" at bounding box center [394, 195] width 12 height 12
checkbox input "true"
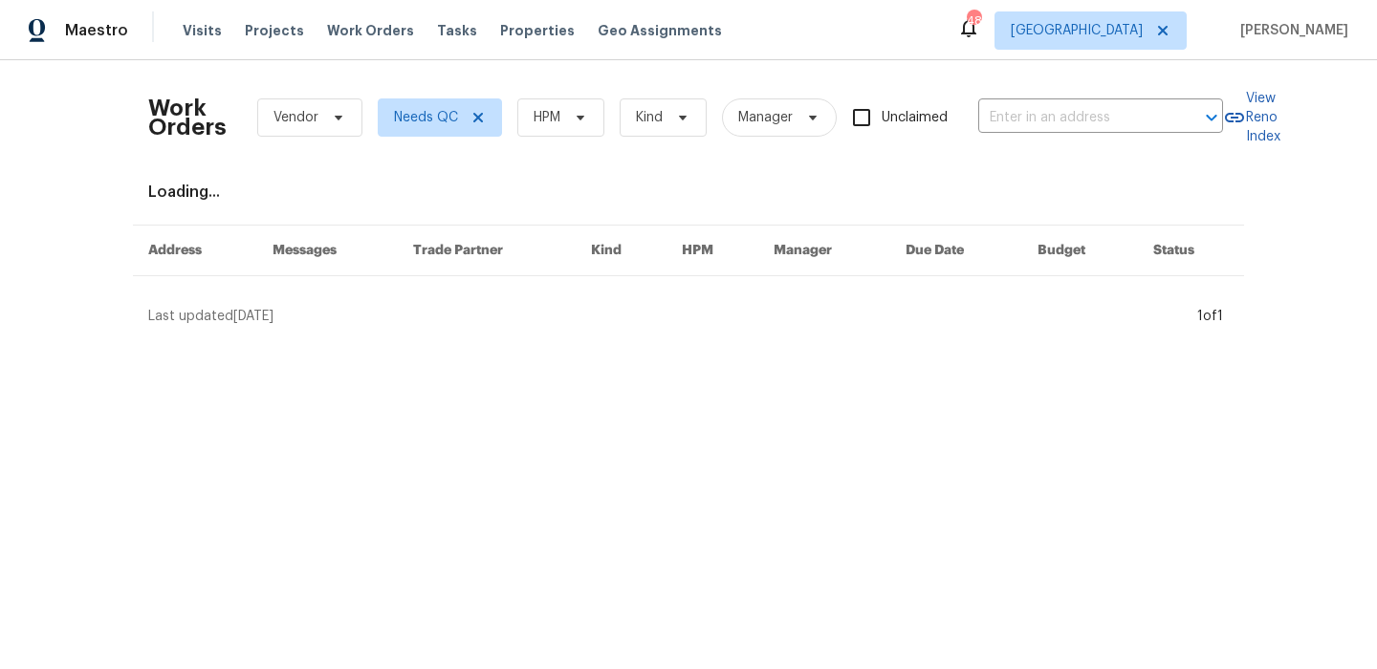
click at [543, 149] on div "Work Orders Vendor Needs QC HPM Kind Manager Unclaimed ​" at bounding box center [685, 118] width 1074 height 84
click at [556, 118] on span "HPM" at bounding box center [546, 117] width 27 height 19
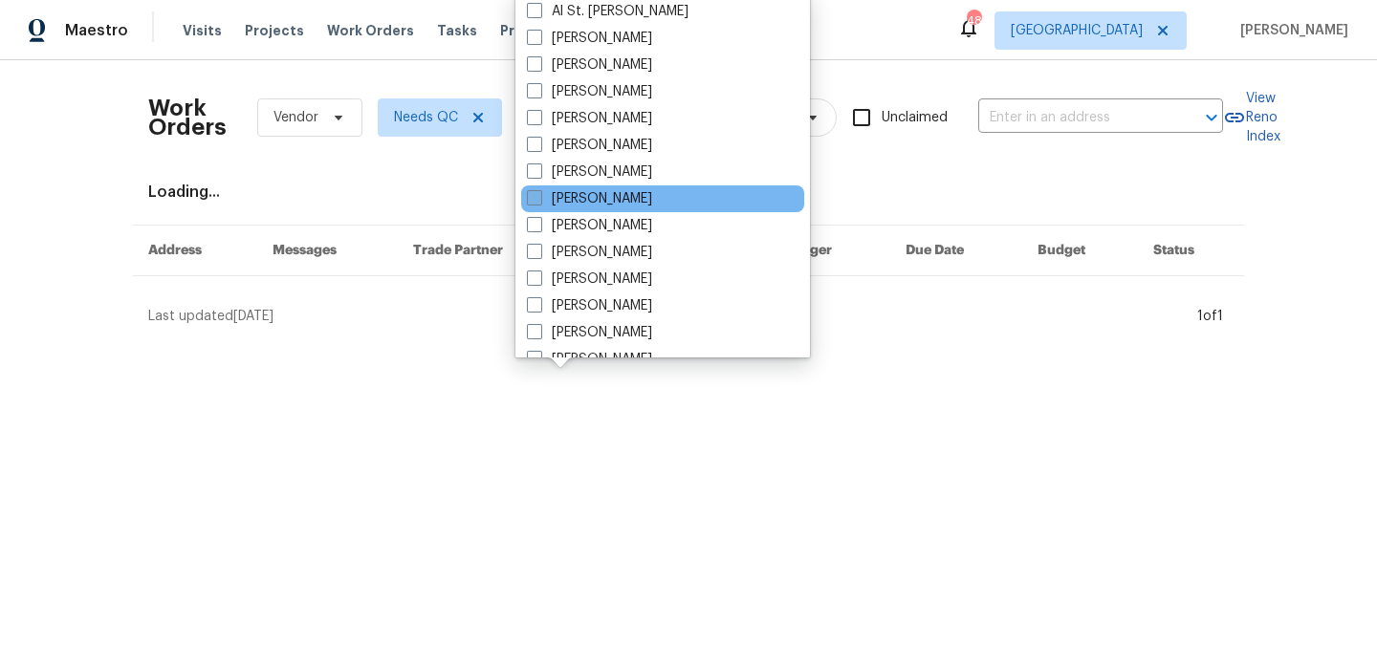
scroll to position [165, 0]
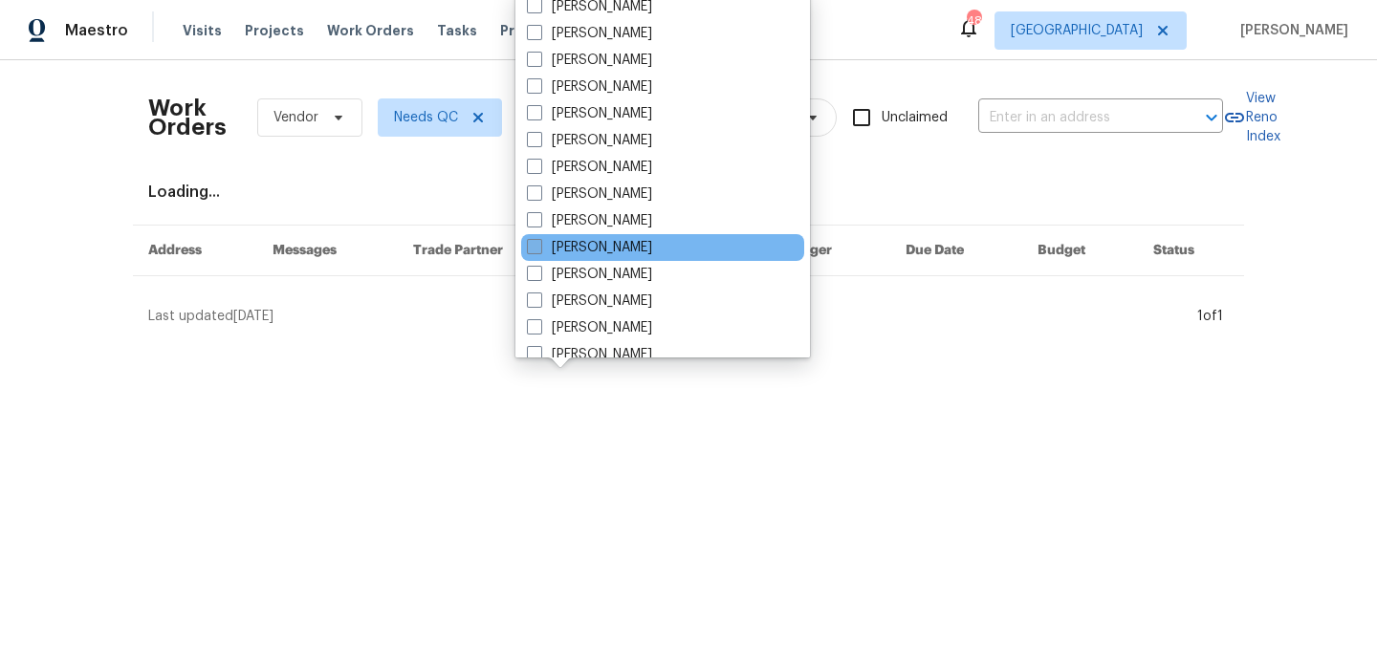
click at [601, 253] on label "[PERSON_NAME]" at bounding box center [589, 247] width 125 height 19
click at [539, 250] on input "[PERSON_NAME]" at bounding box center [533, 244] width 12 height 12
checkbox input "true"
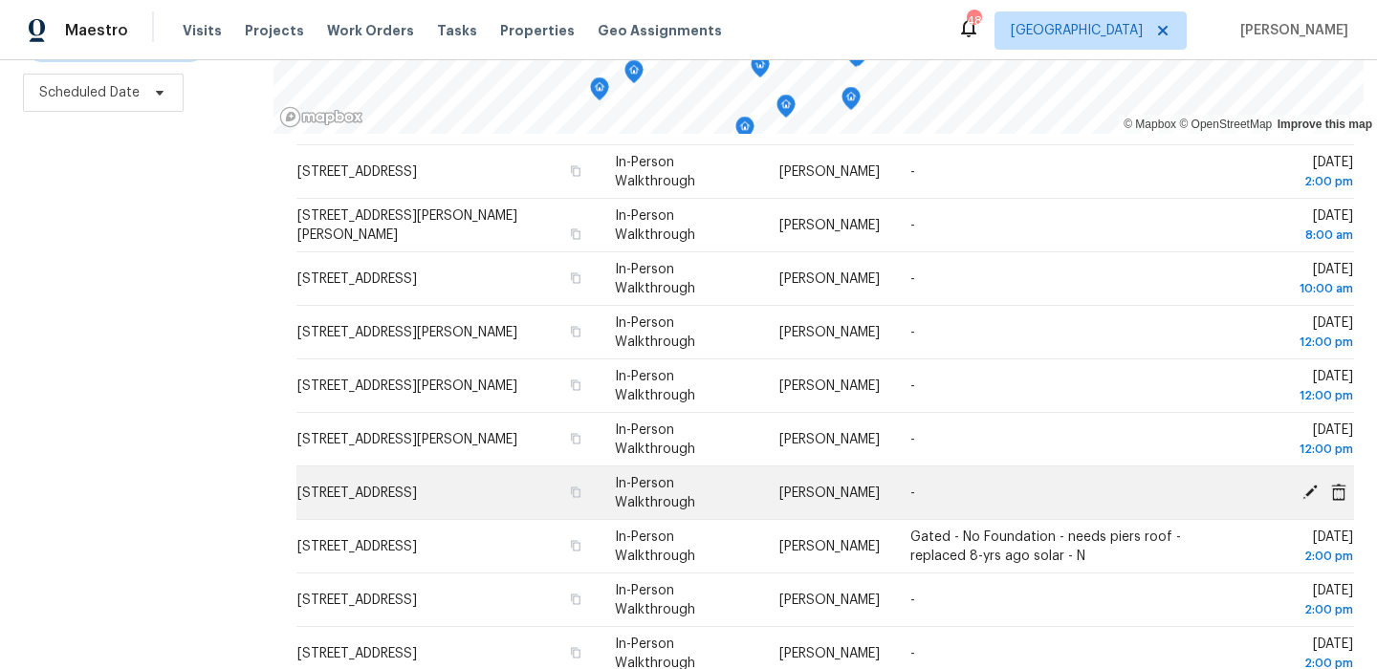
scroll to position [489, 0]
